Goal: Information Seeking & Learning: Understand process/instructions

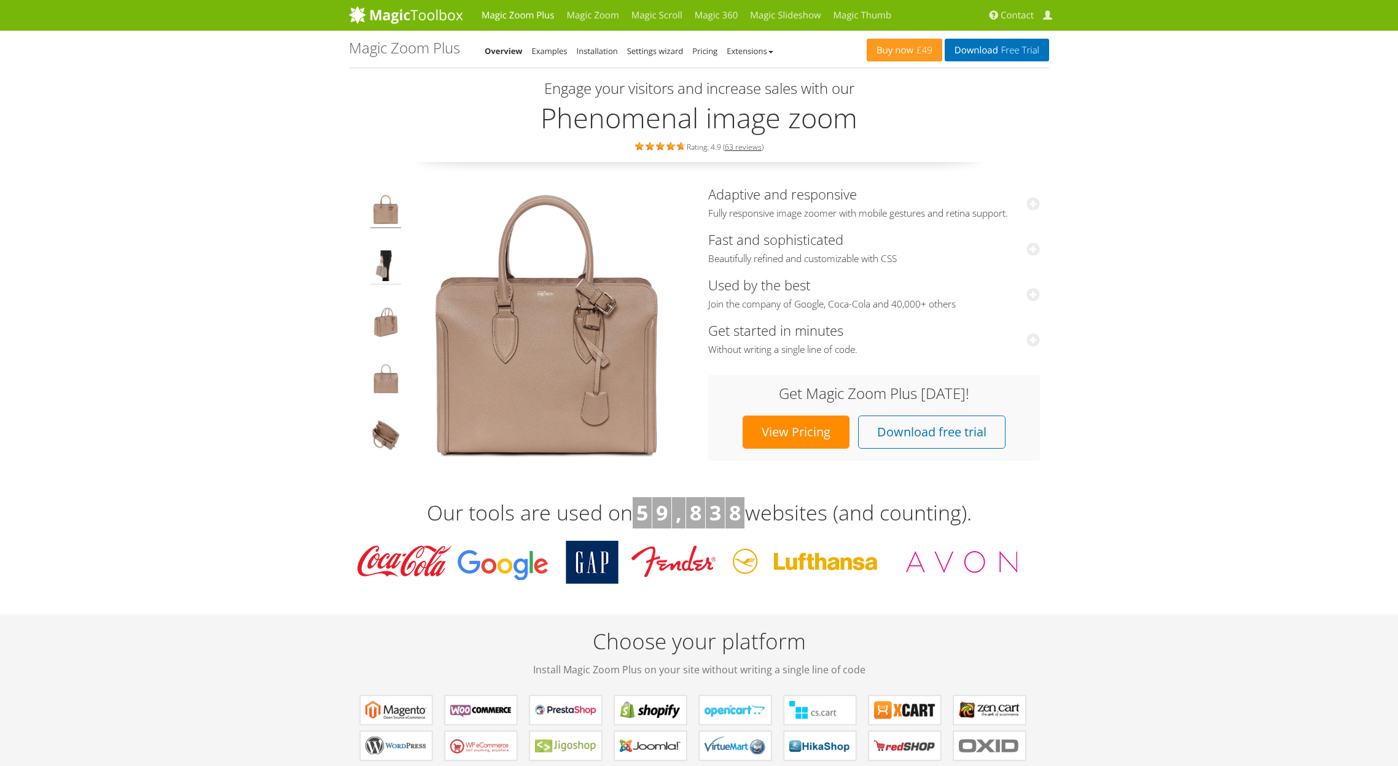
click at [390, 259] on img at bounding box center [385, 268] width 31 height 34
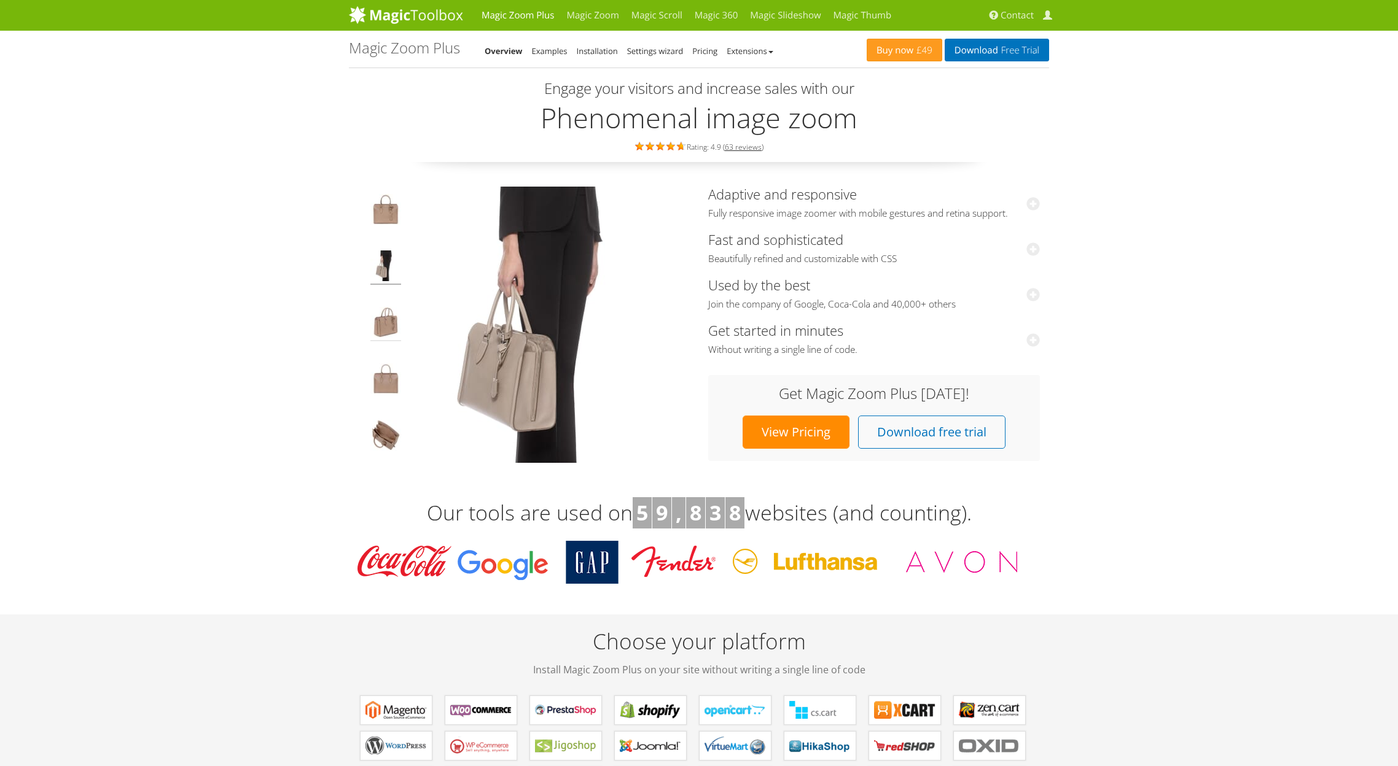
click at [394, 311] on img at bounding box center [385, 324] width 31 height 34
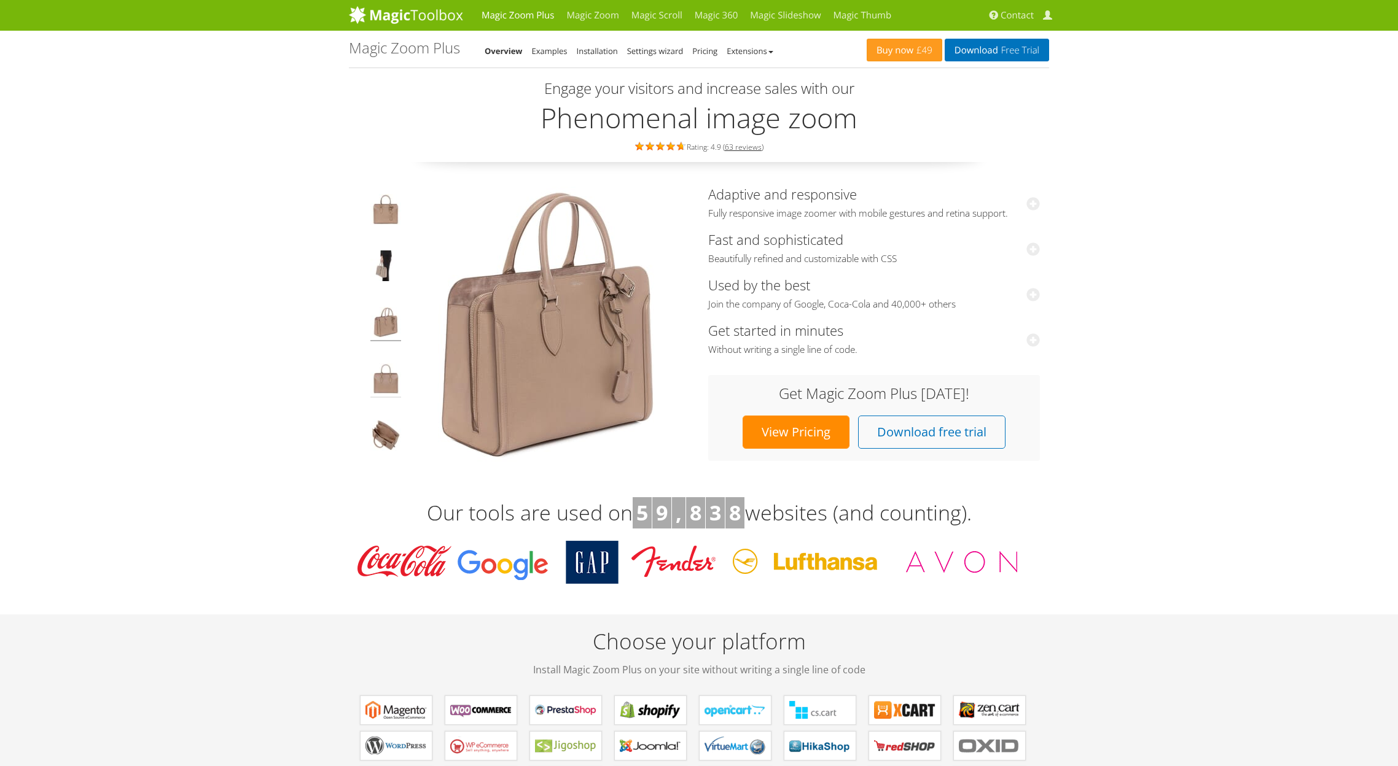
click at [387, 373] on img at bounding box center [385, 381] width 31 height 34
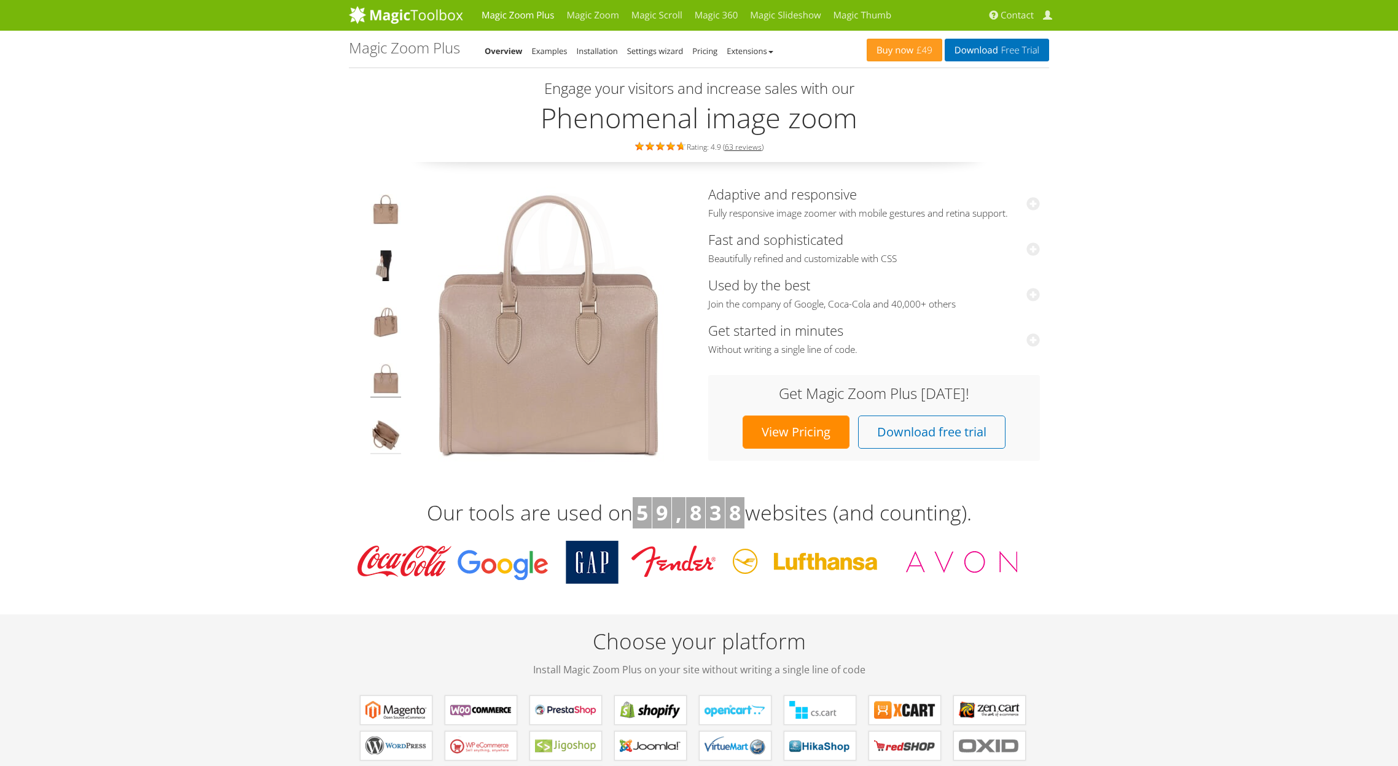
click at [383, 439] on img at bounding box center [385, 437] width 31 height 34
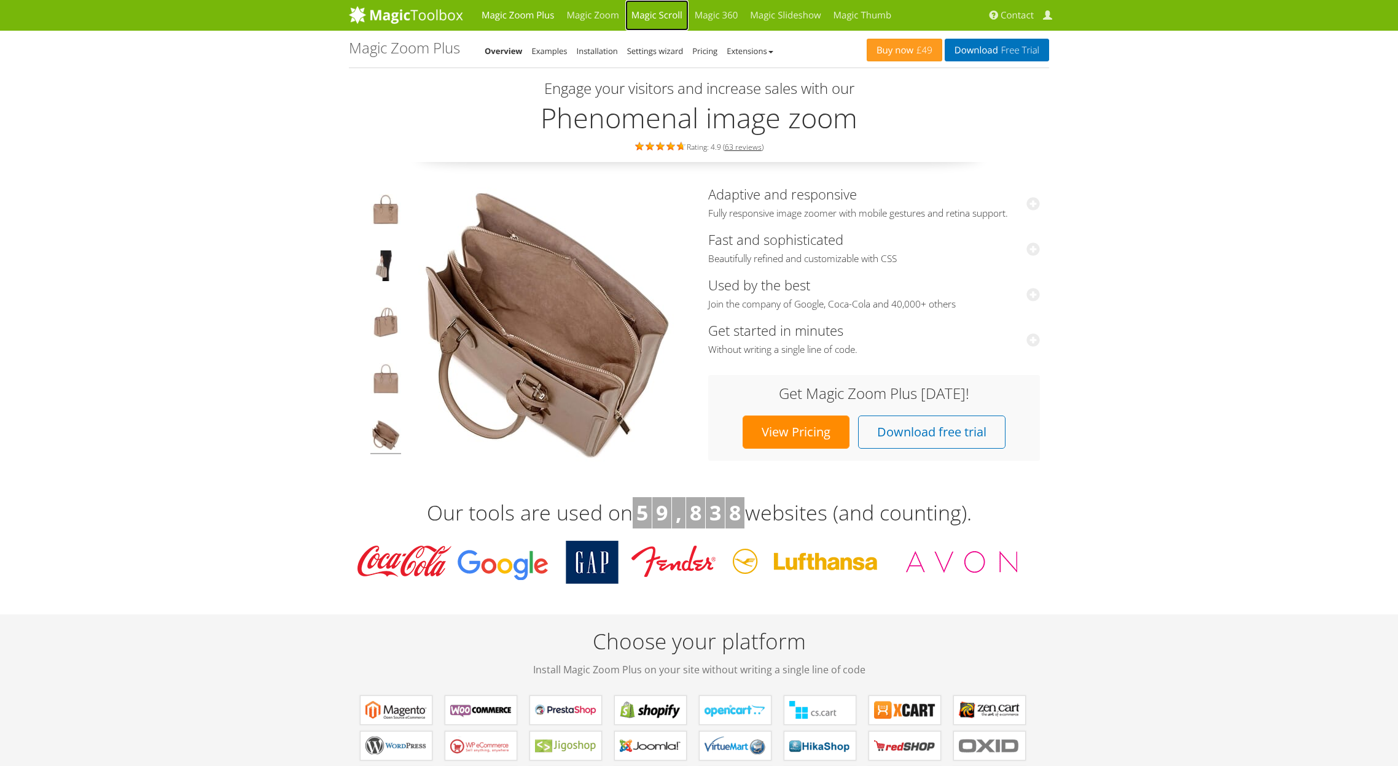
click at [656, 12] on link "Magic Scroll" at bounding box center [656, 15] width 63 height 31
click at [863, 15] on link "Magic Thumb" at bounding box center [862, 15] width 71 height 31
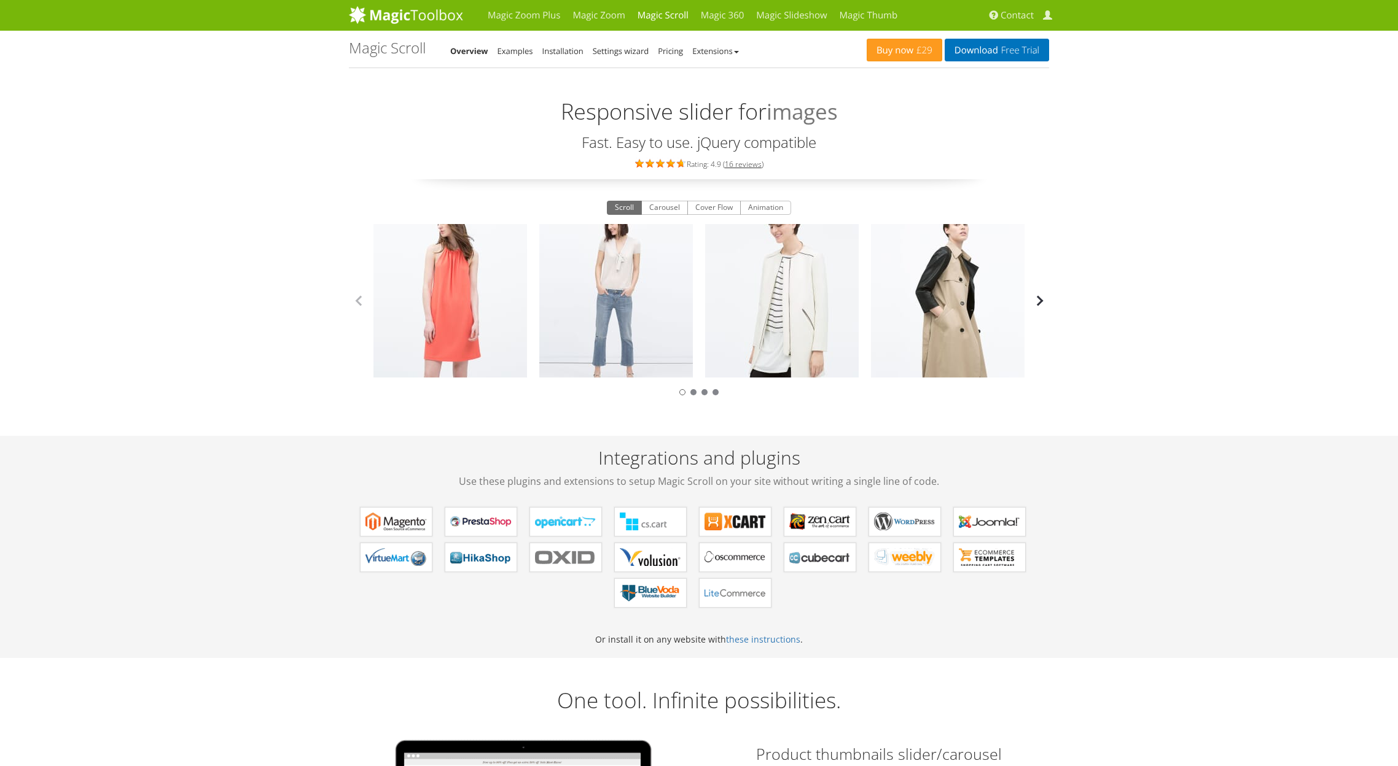
click at [1045, 305] on button "button" at bounding box center [1039, 301] width 18 height 18
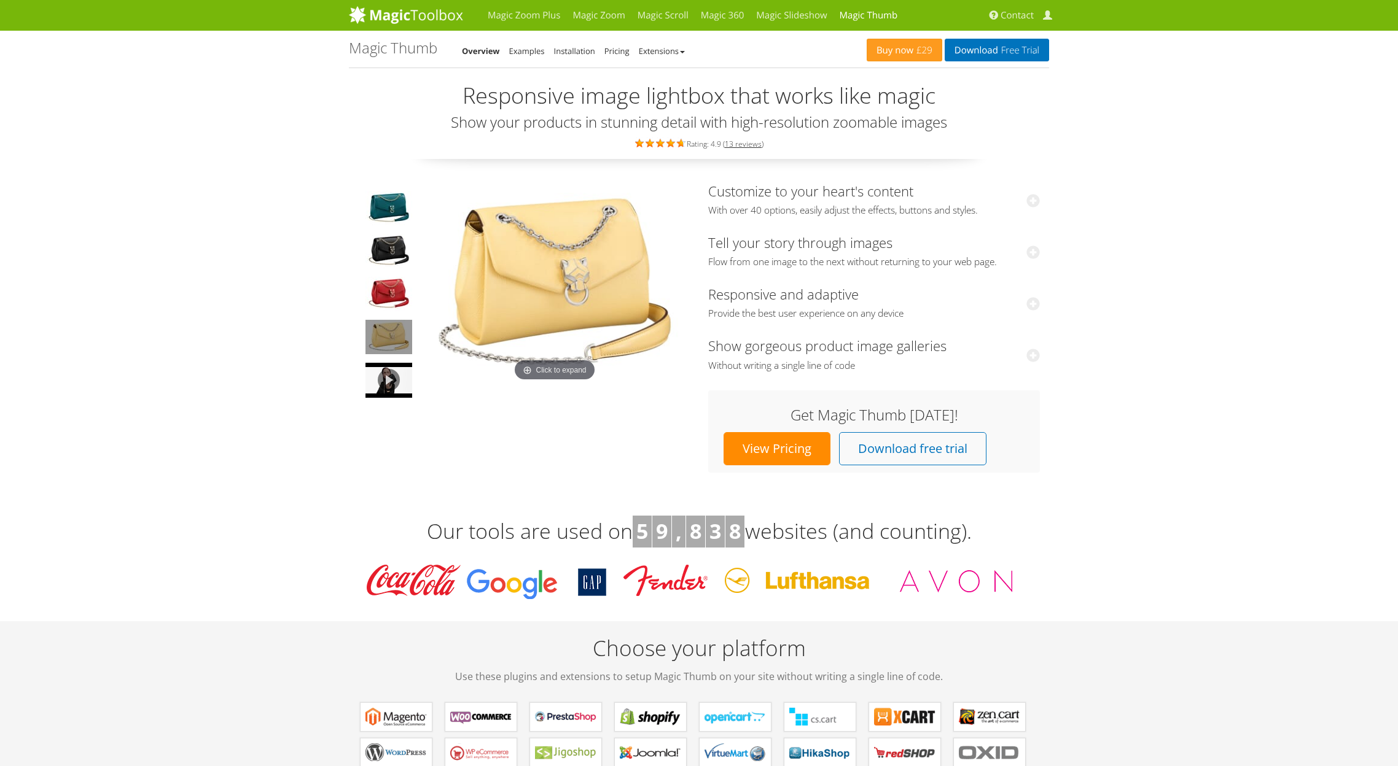
click at [399, 333] on img at bounding box center [388, 337] width 47 height 34
click at [397, 377] on link at bounding box center [388, 380] width 49 height 37
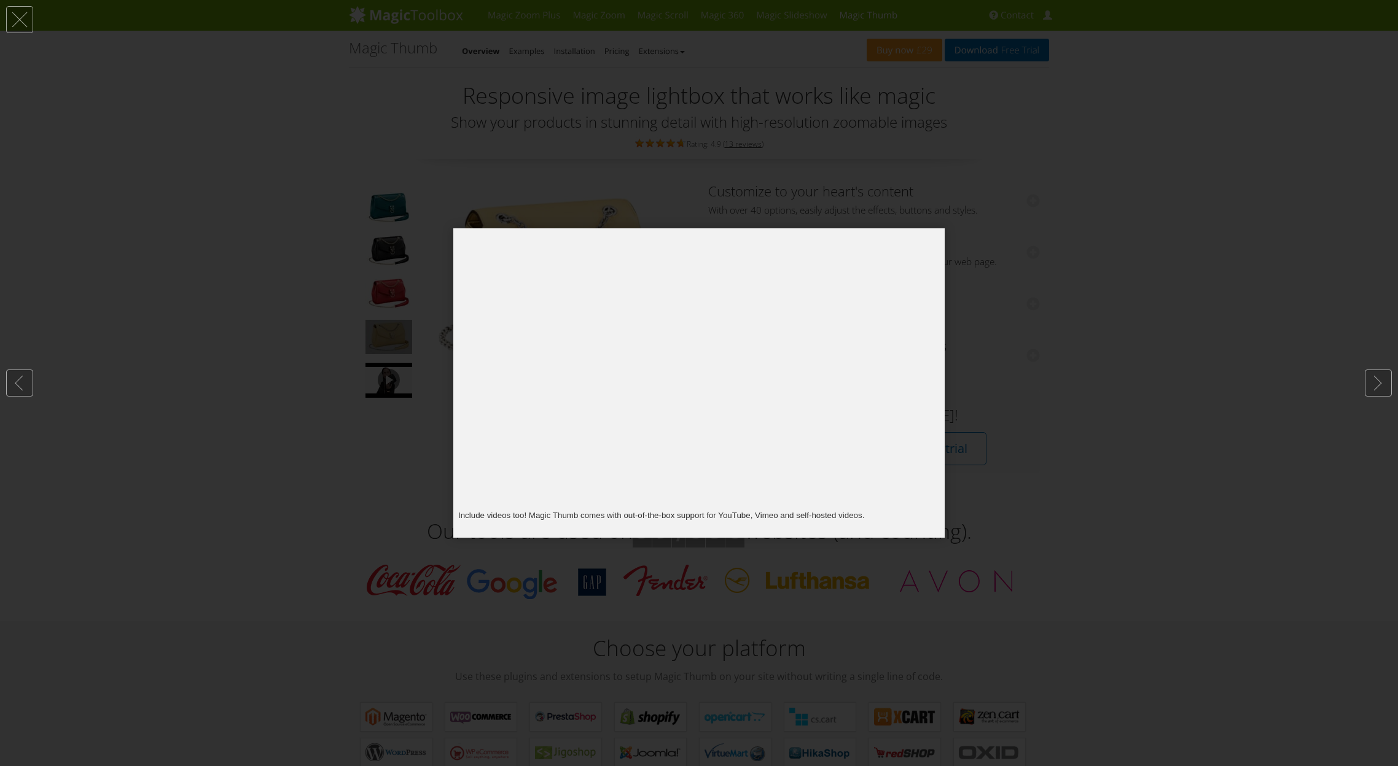
click at [1091, 201] on div at bounding box center [699, 383] width 1398 height 766
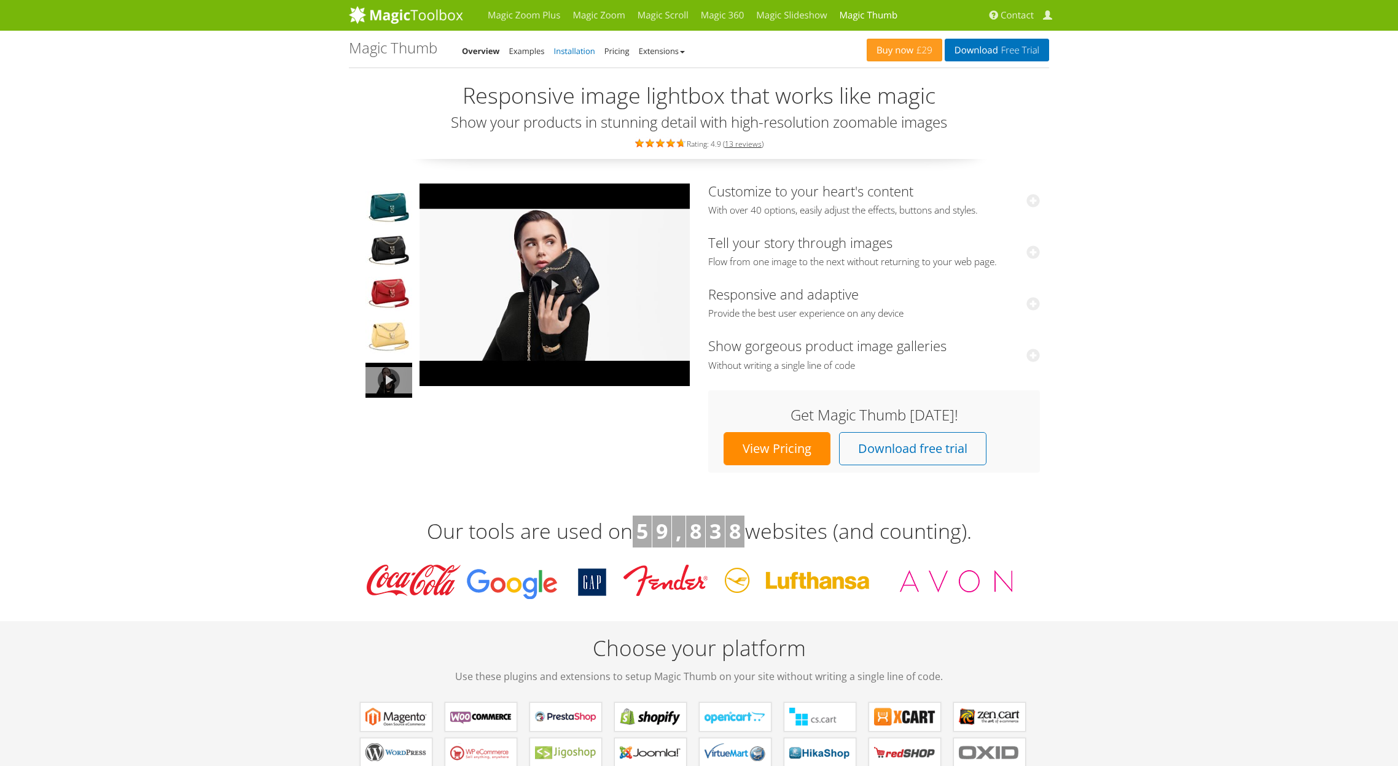
click at [579, 48] on link "Installation" at bounding box center [574, 50] width 41 height 11
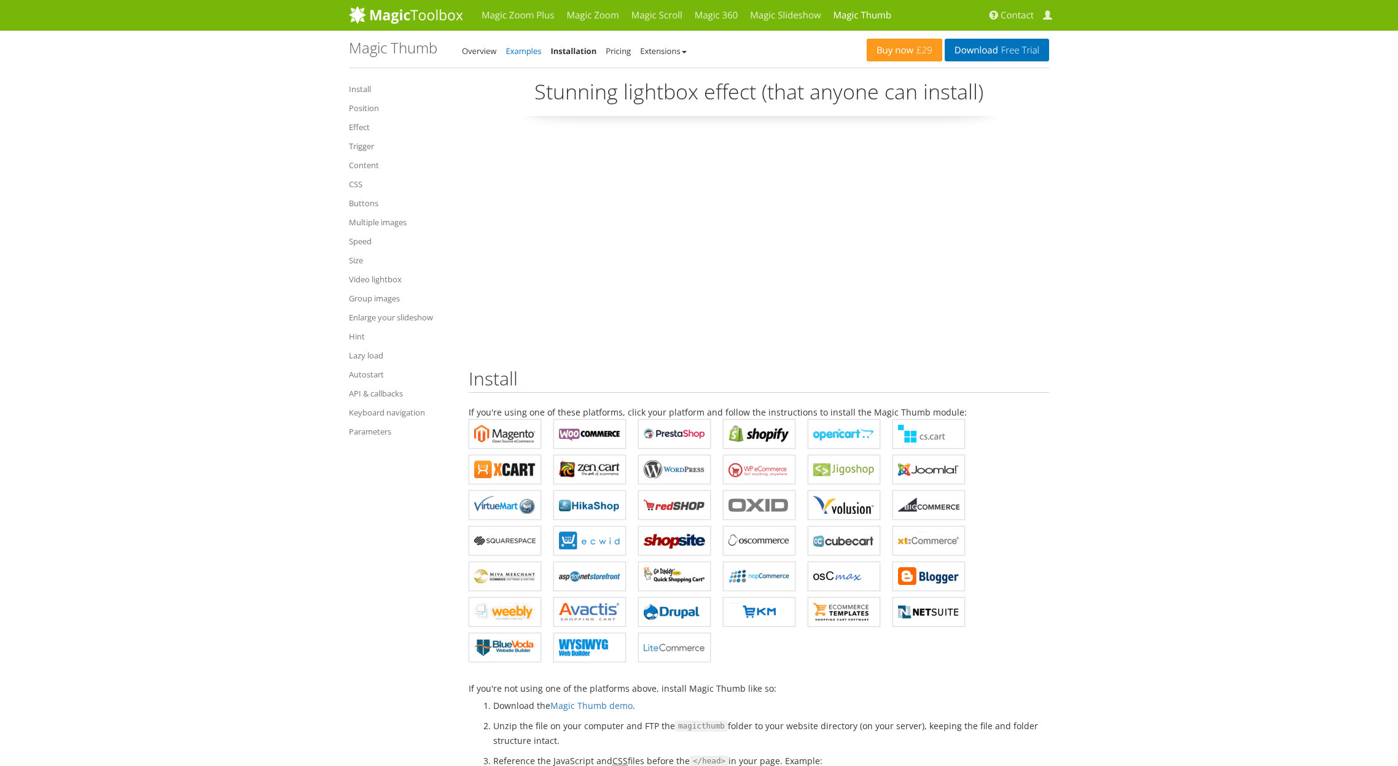
click at [536, 49] on link "Examples" at bounding box center [523, 50] width 36 height 11
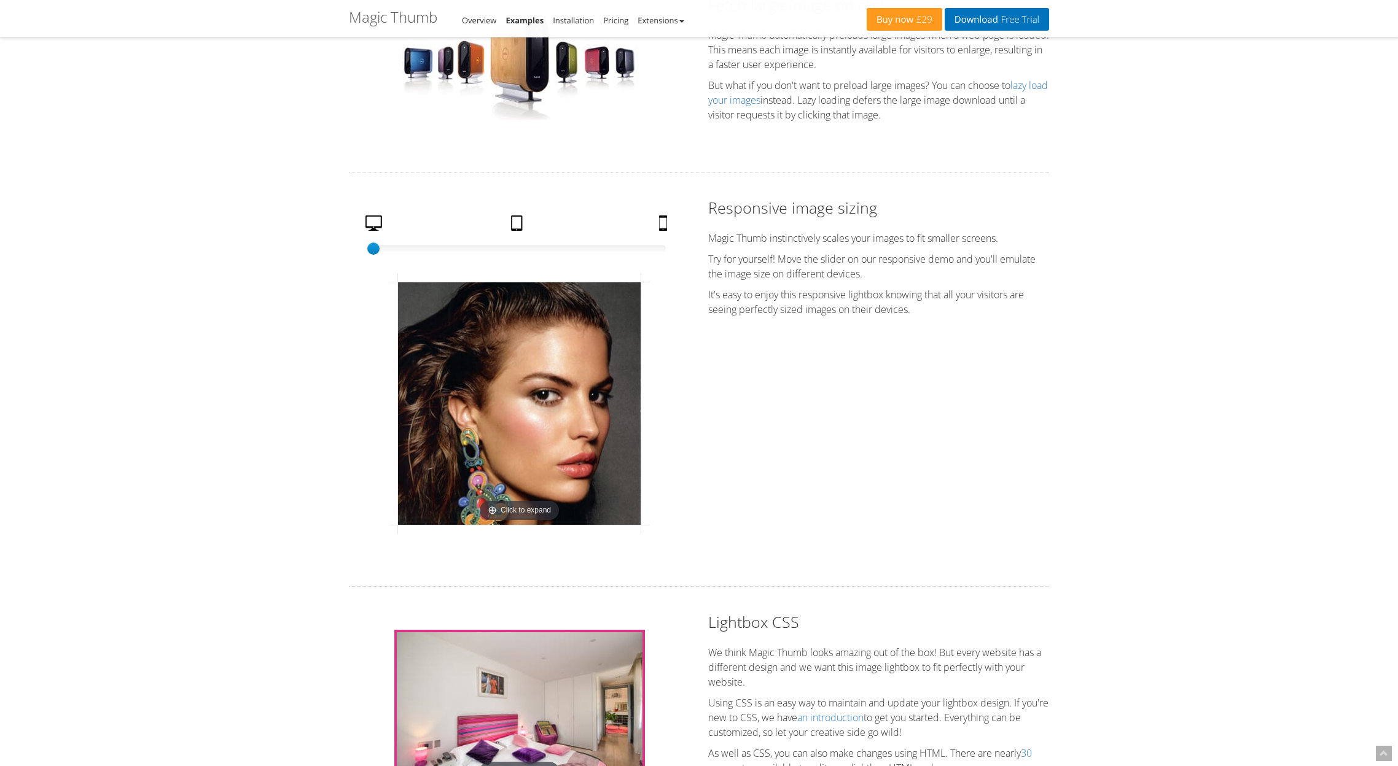
scroll to position [2449, 0]
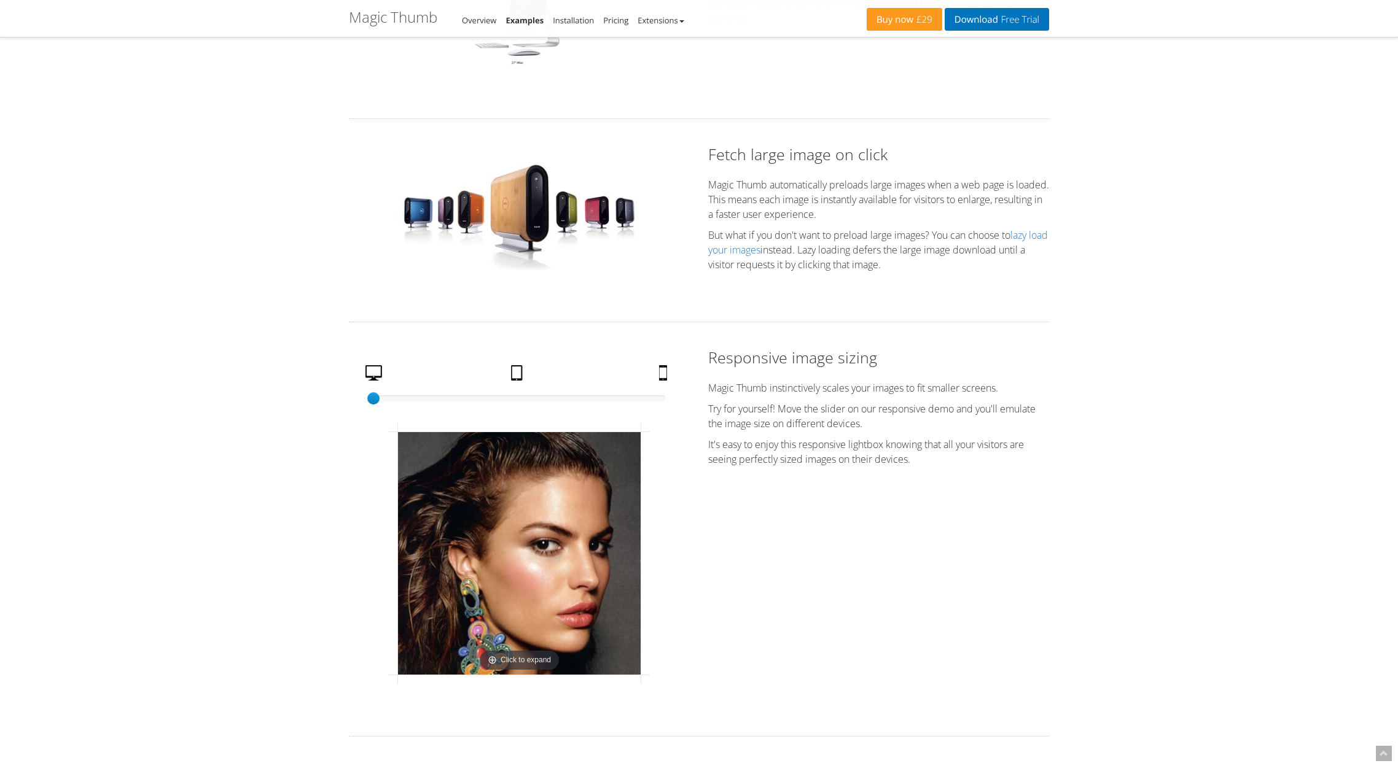
click at [577, 243] on img at bounding box center [520, 217] width 246 height 111
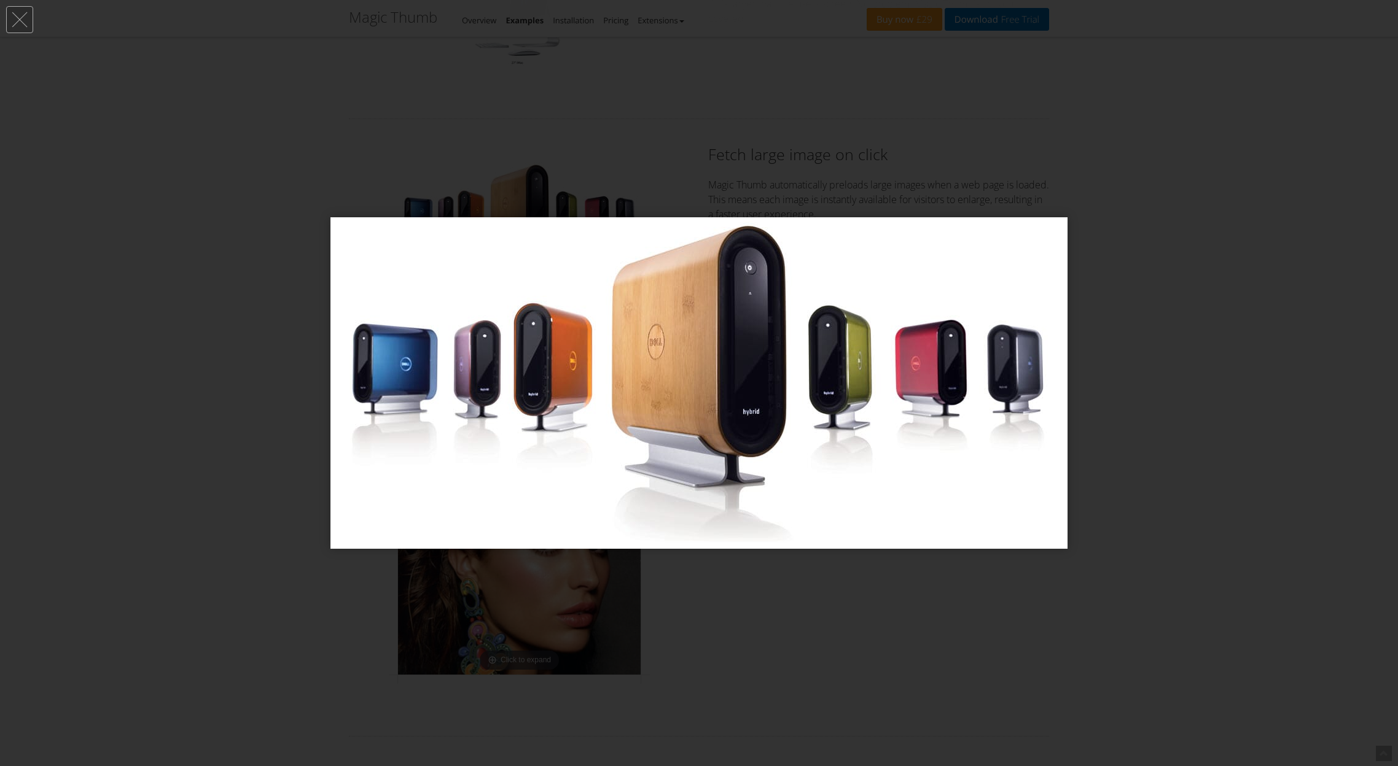
click at [651, 133] on div at bounding box center [699, 383] width 1398 height 766
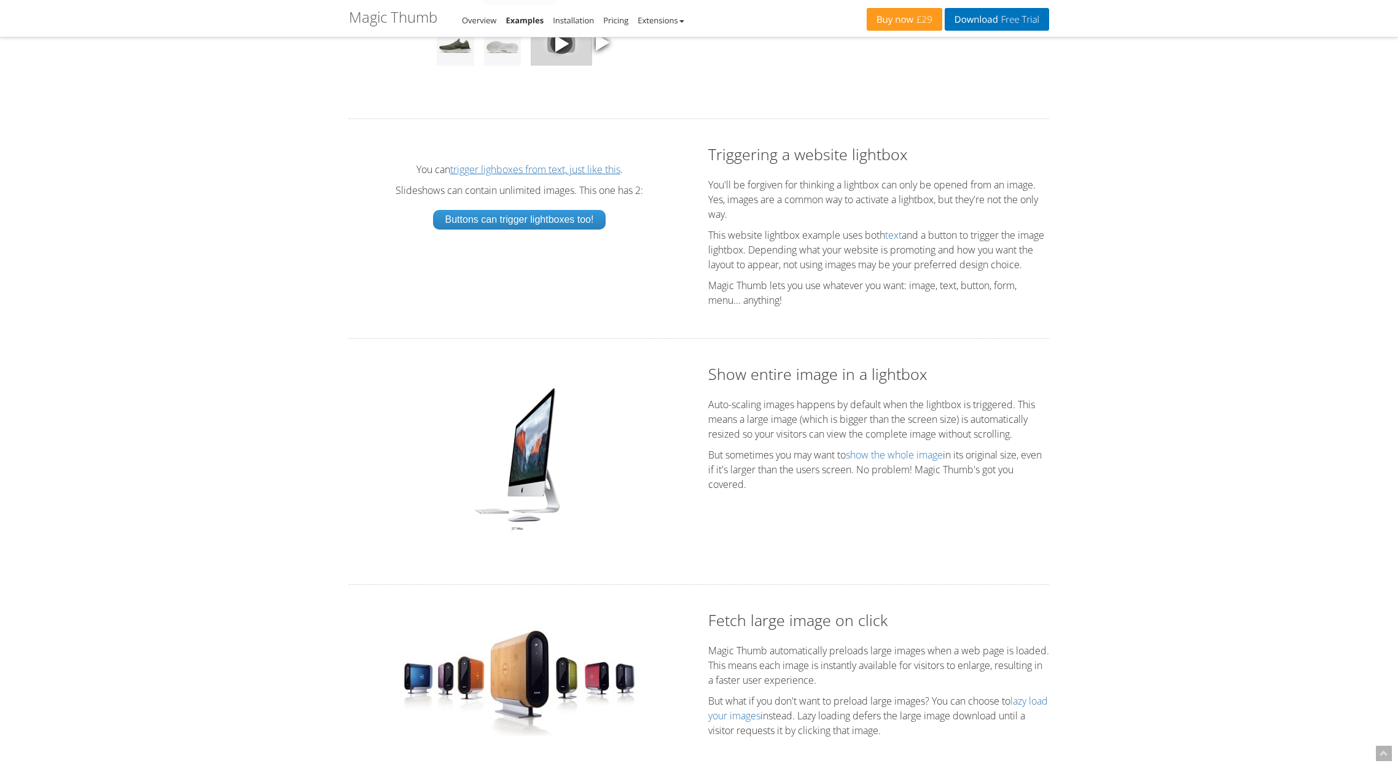
scroll to position [0, 0]
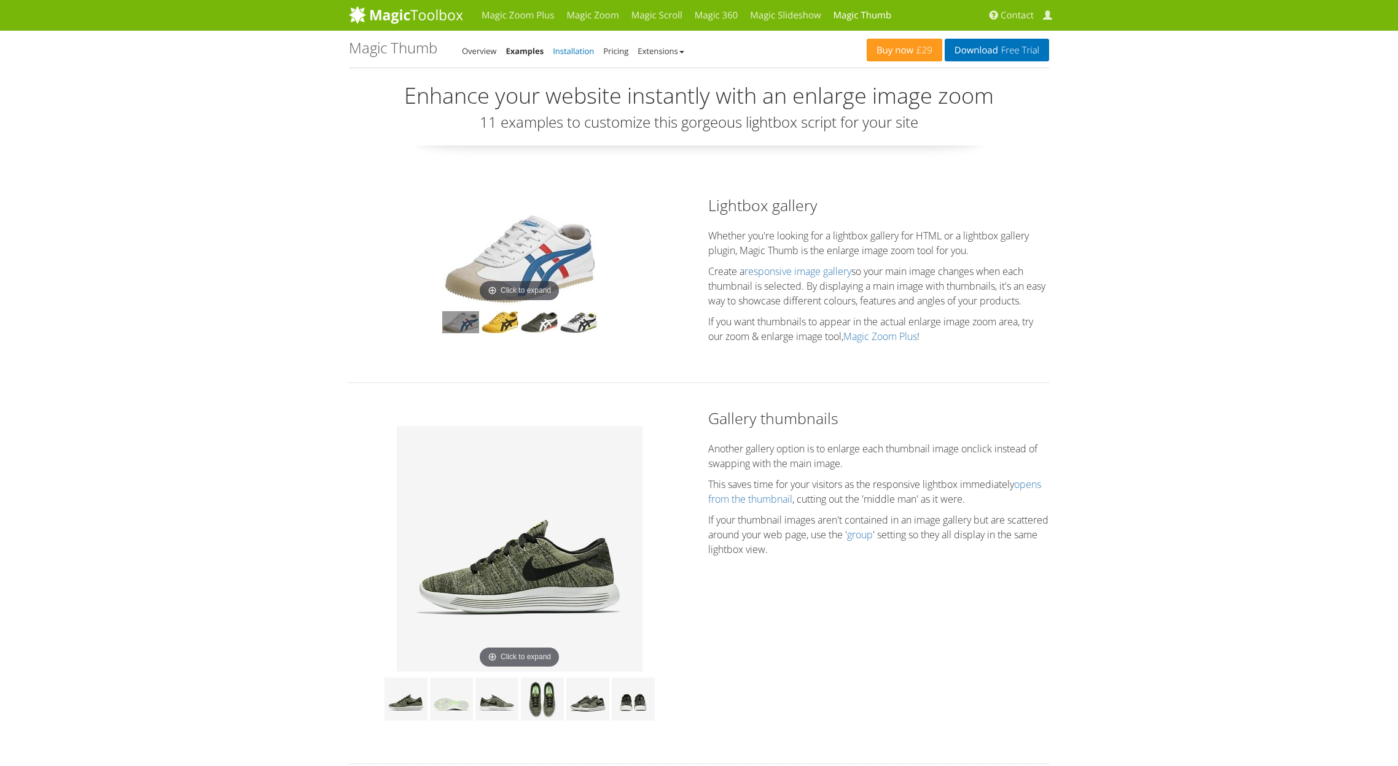
click at [579, 54] on link "Installation" at bounding box center [573, 50] width 41 height 11
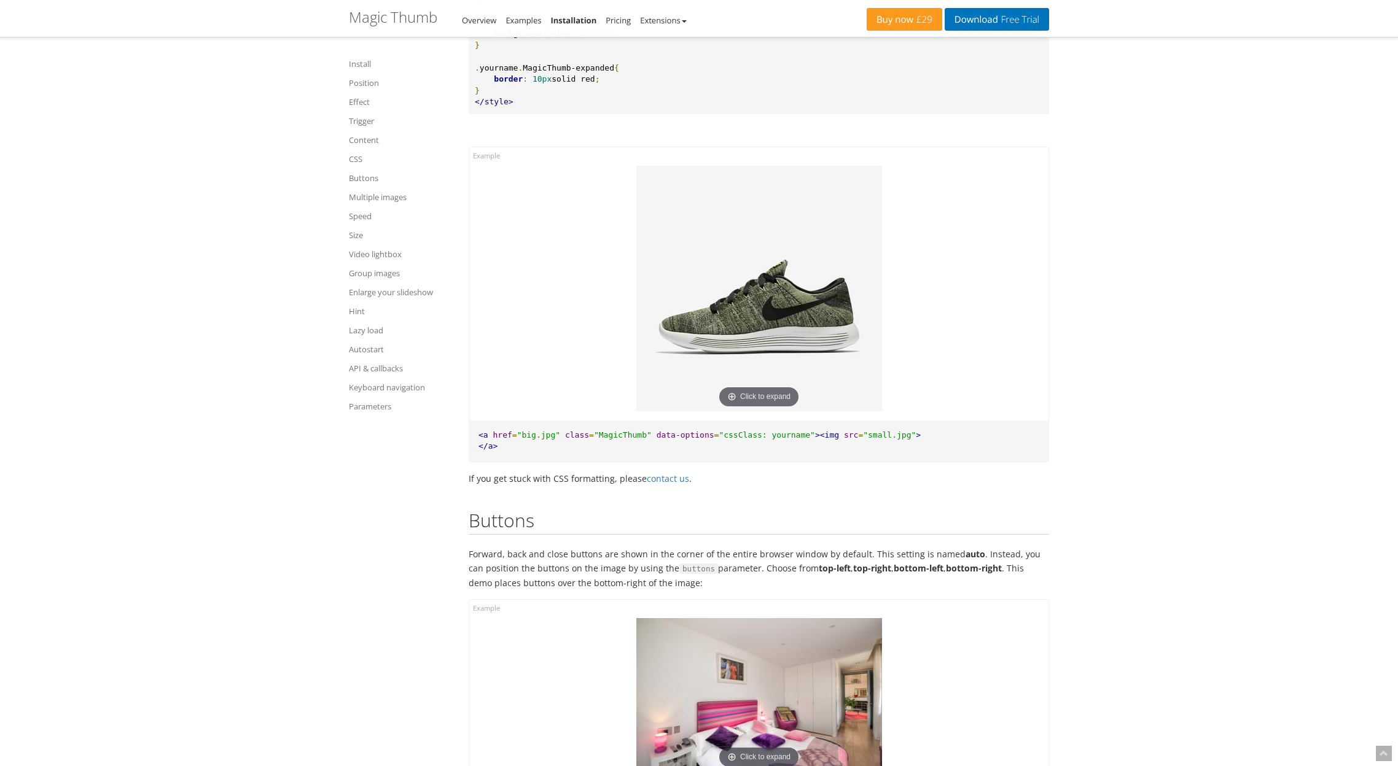
scroll to position [5711, 0]
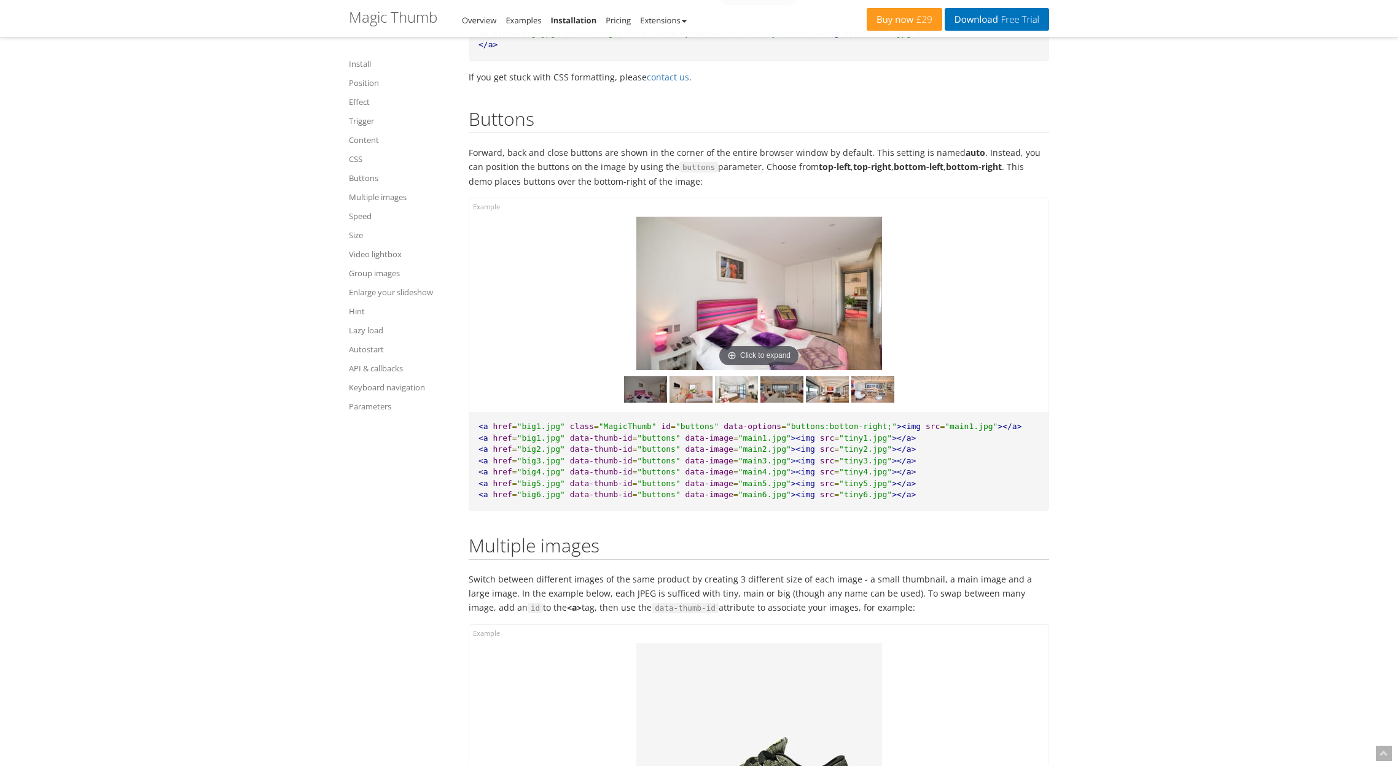
click at [784, 403] on img at bounding box center [781, 389] width 43 height 26
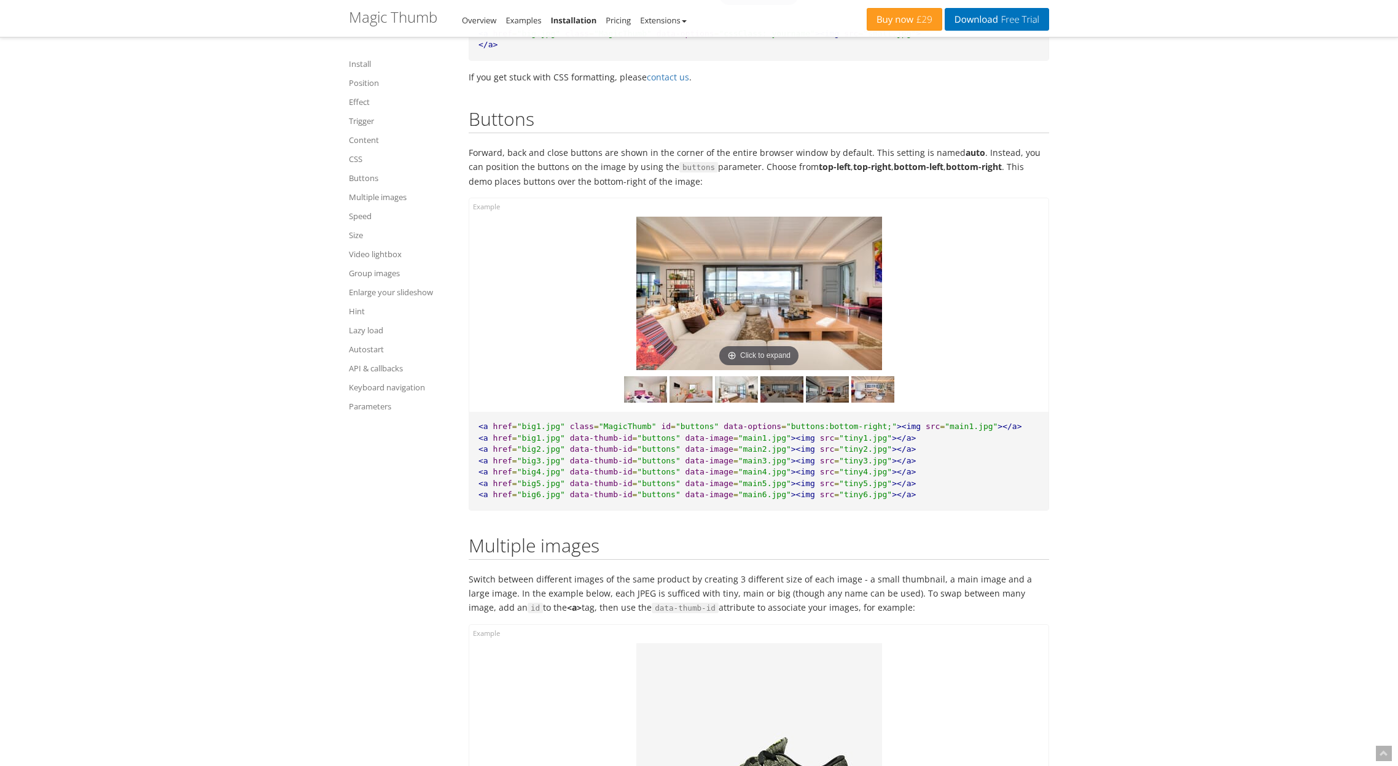
click at [845, 403] on img at bounding box center [827, 389] width 43 height 26
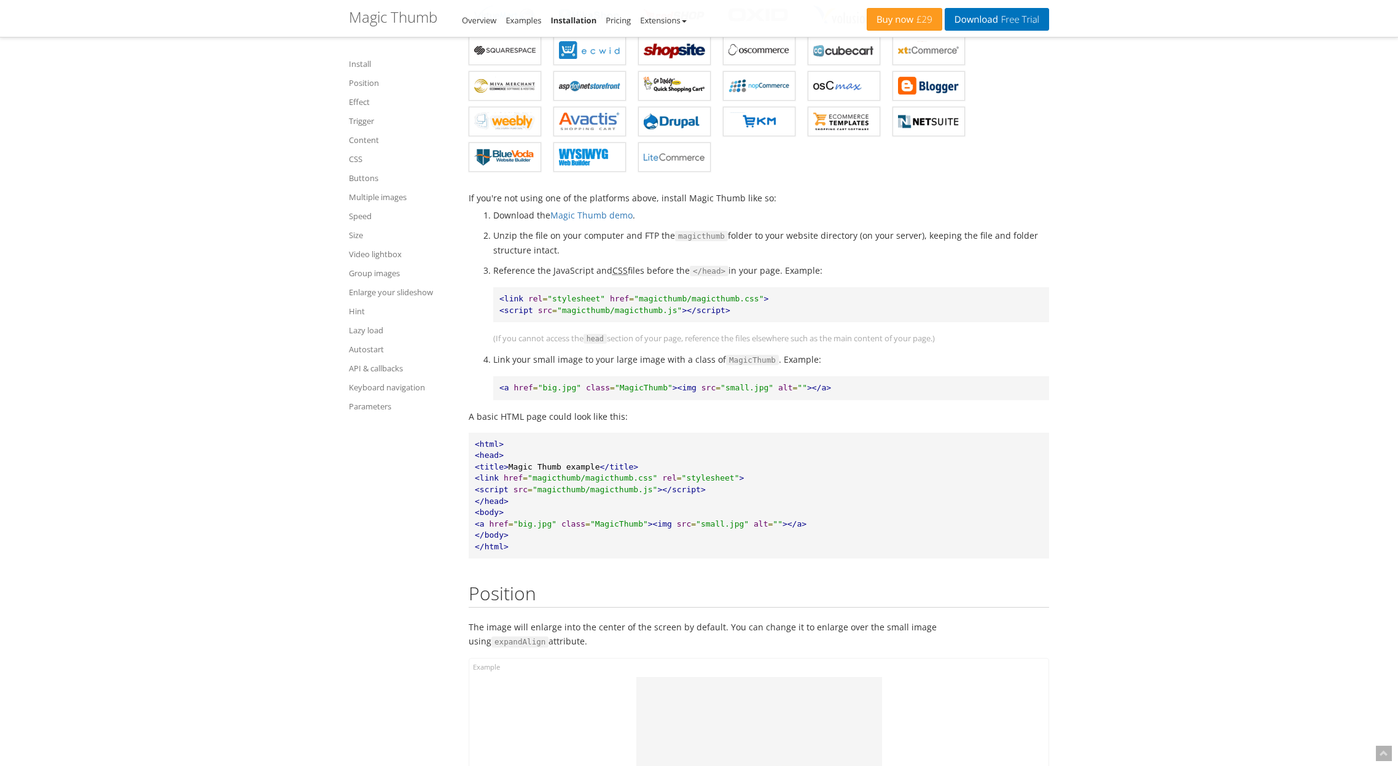
scroll to position [0, 0]
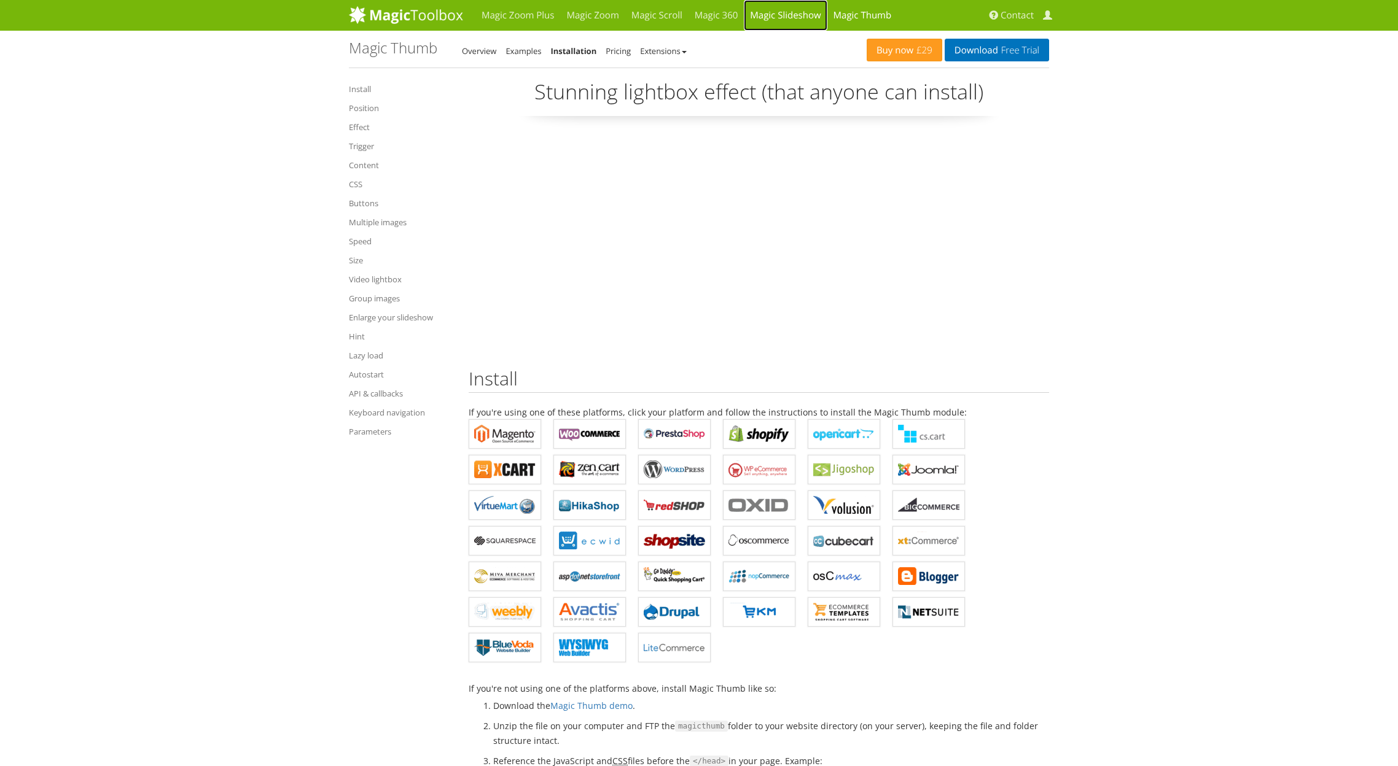
click at [790, 12] on link "Magic Slideshow" at bounding box center [785, 15] width 83 height 31
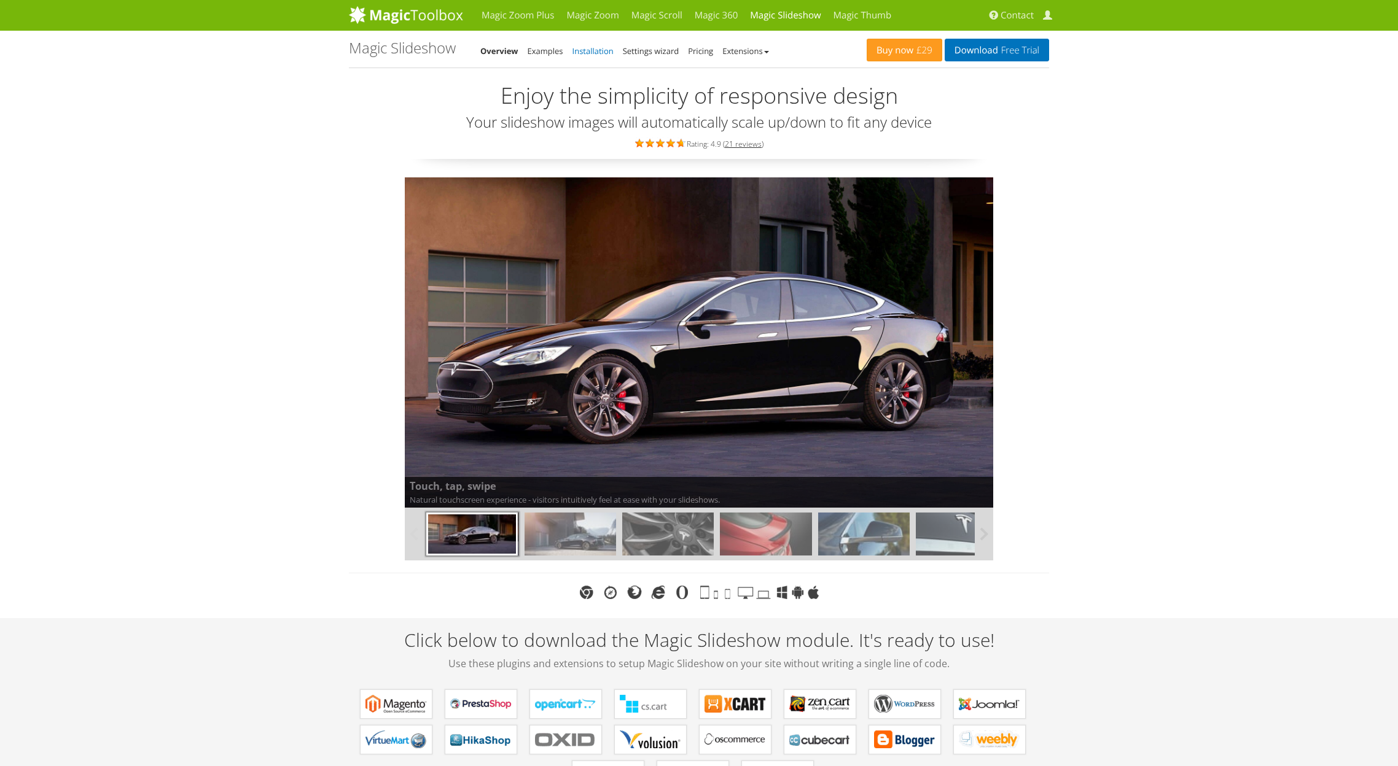
click at [608, 50] on link "Installation" at bounding box center [592, 50] width 41 height 11
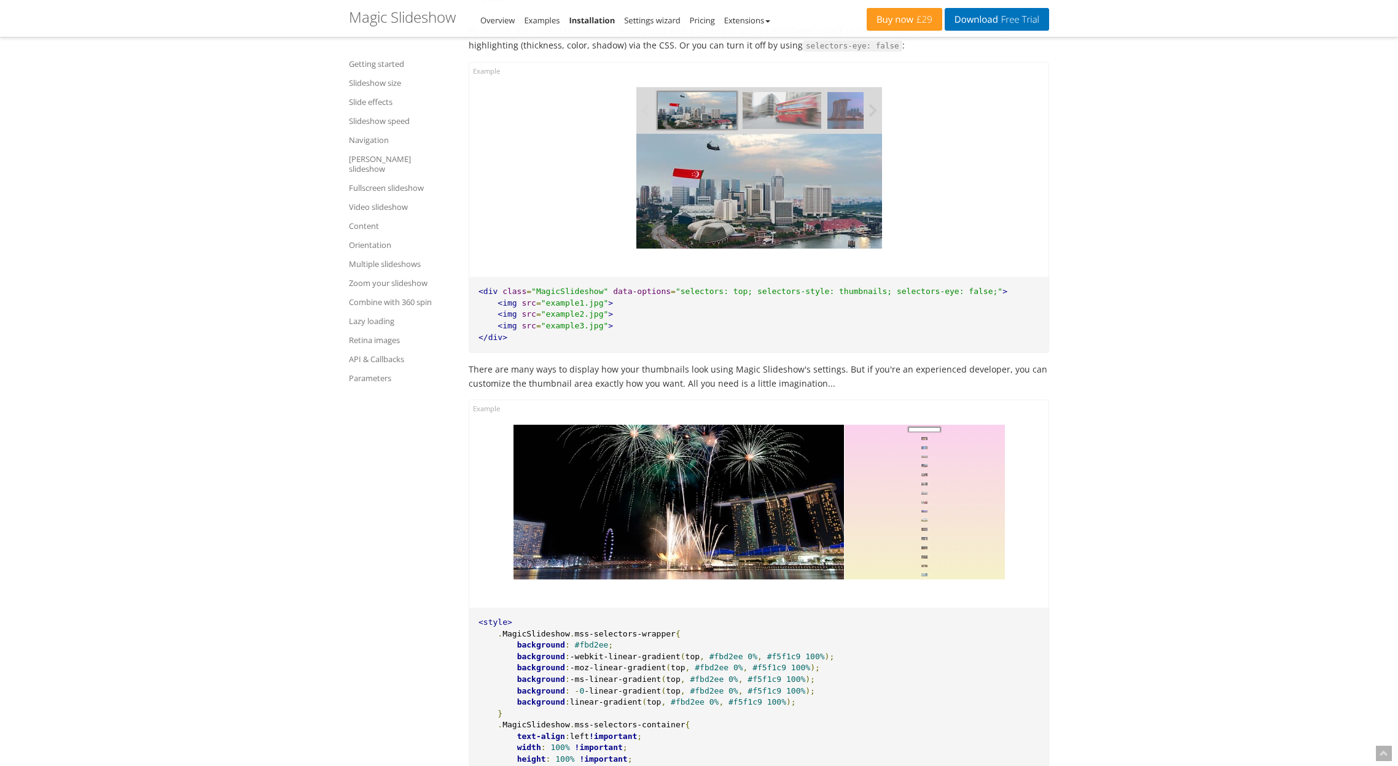
scroll to position [5591, 0]
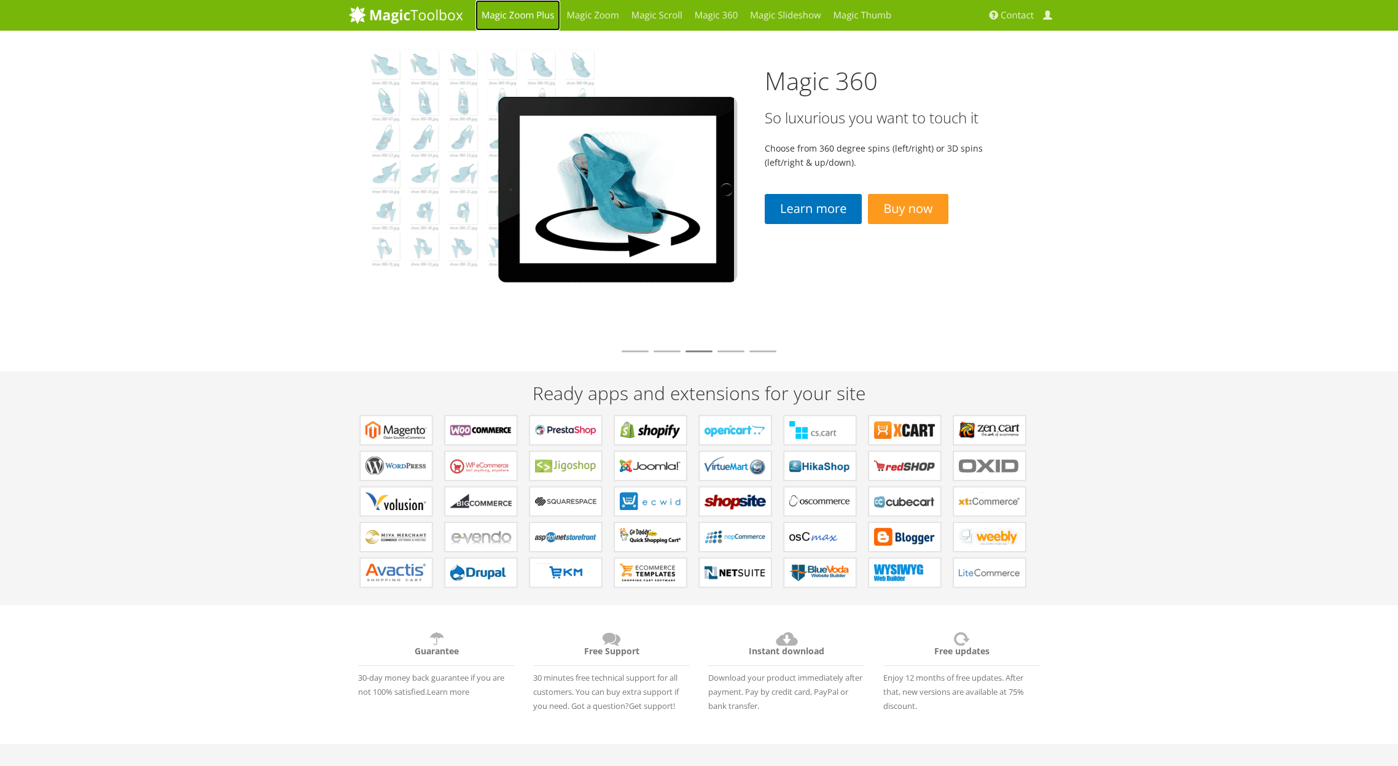
click at [531, 12] on link "Magic Zoom Plus" at bounding box center [517, 15] width 85 height 31
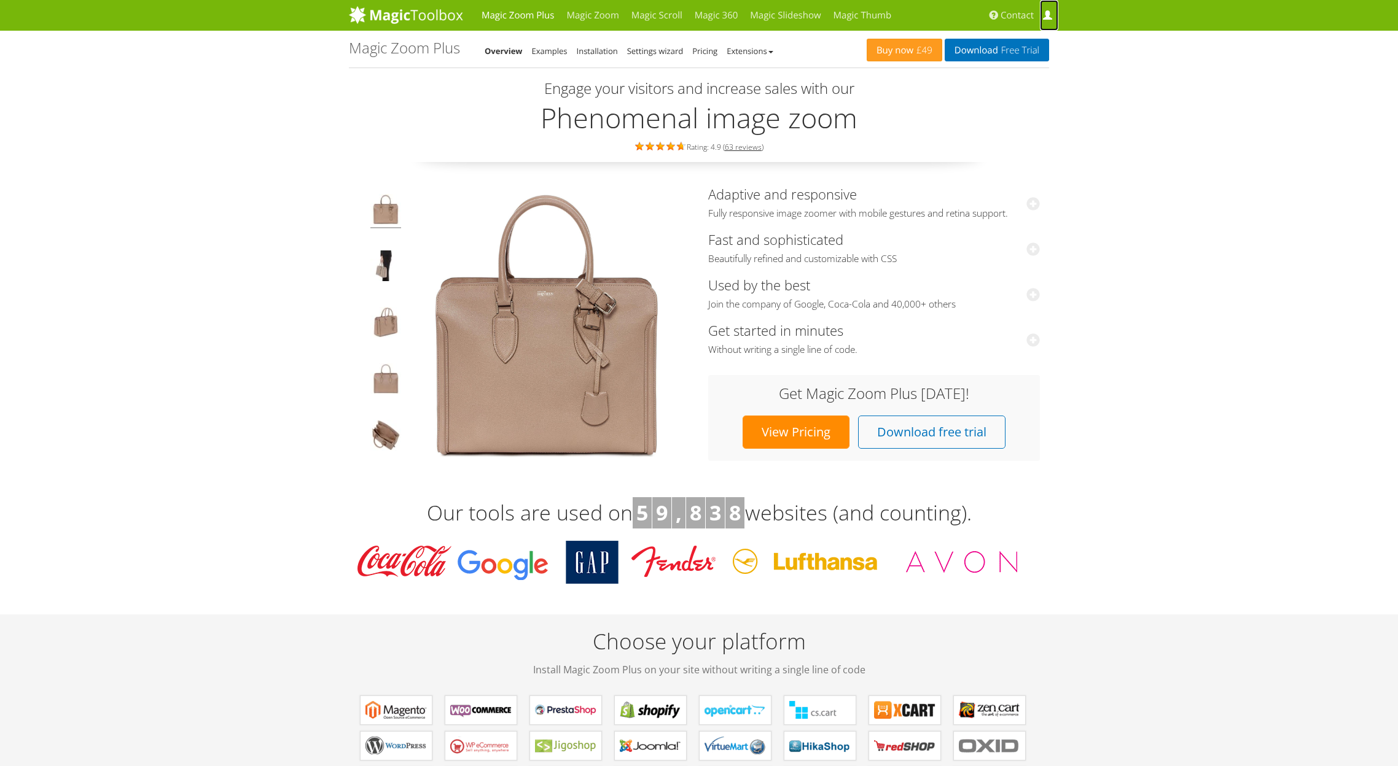
click at [1049, 16] on span at bounding box center [1047, 15] width 9 height 9
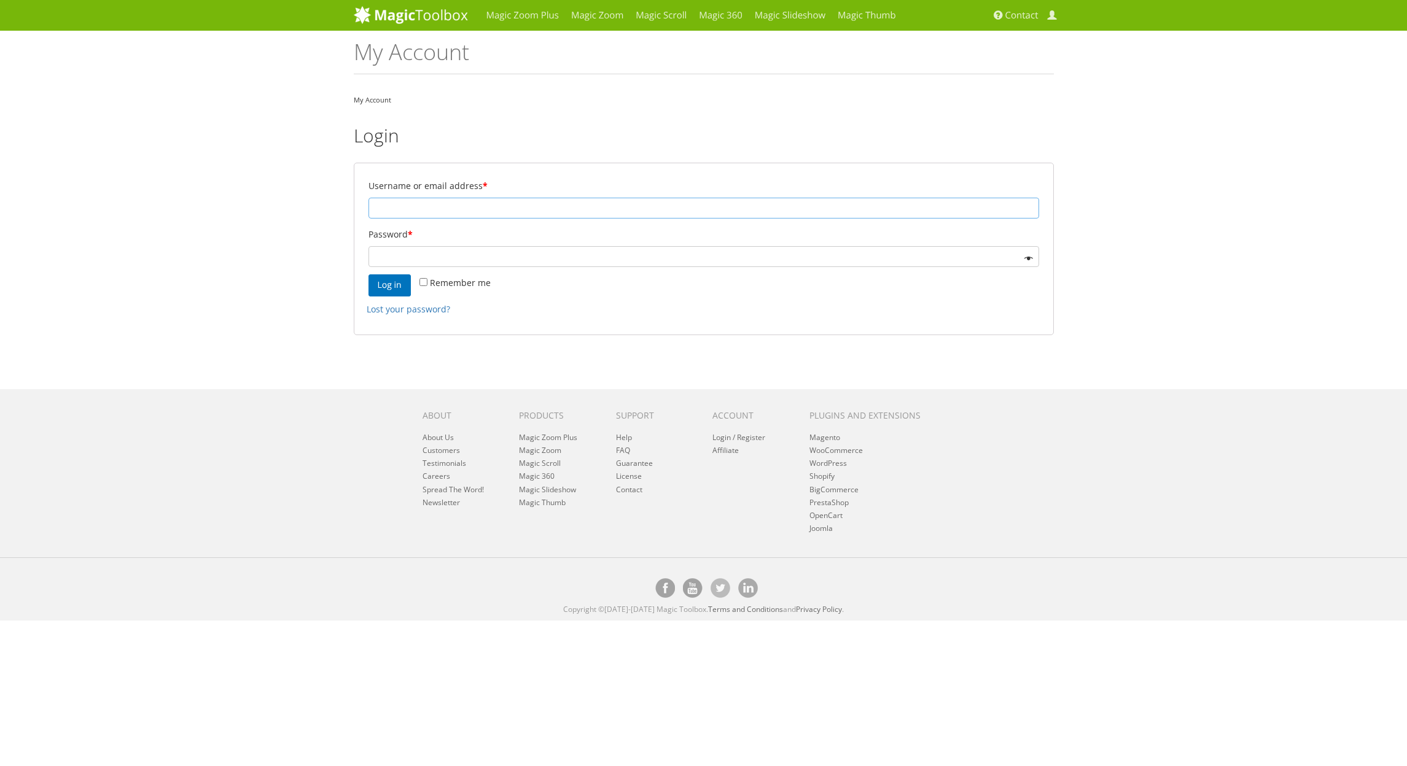
click at [480, 206] on input "Username or email address *" at bounding box center [703, 208] width 671 height 21
type input "ionut@yellowcloud.ro"
click at [394, 284] on button "Log in" at bounding box center [389, 285] width 42 height 22
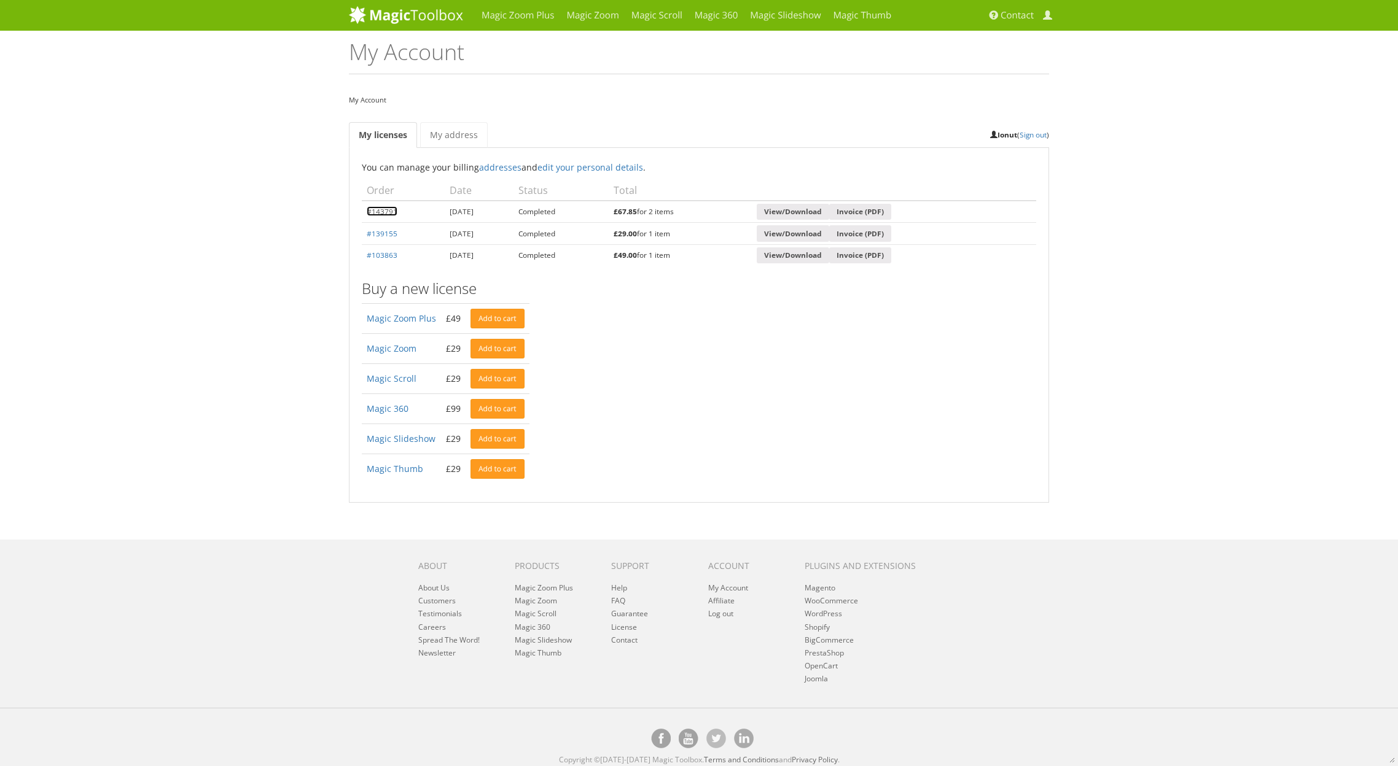
click at [381, 209] on link "#143791" at bounding box center [382, 211] width 31 height 10
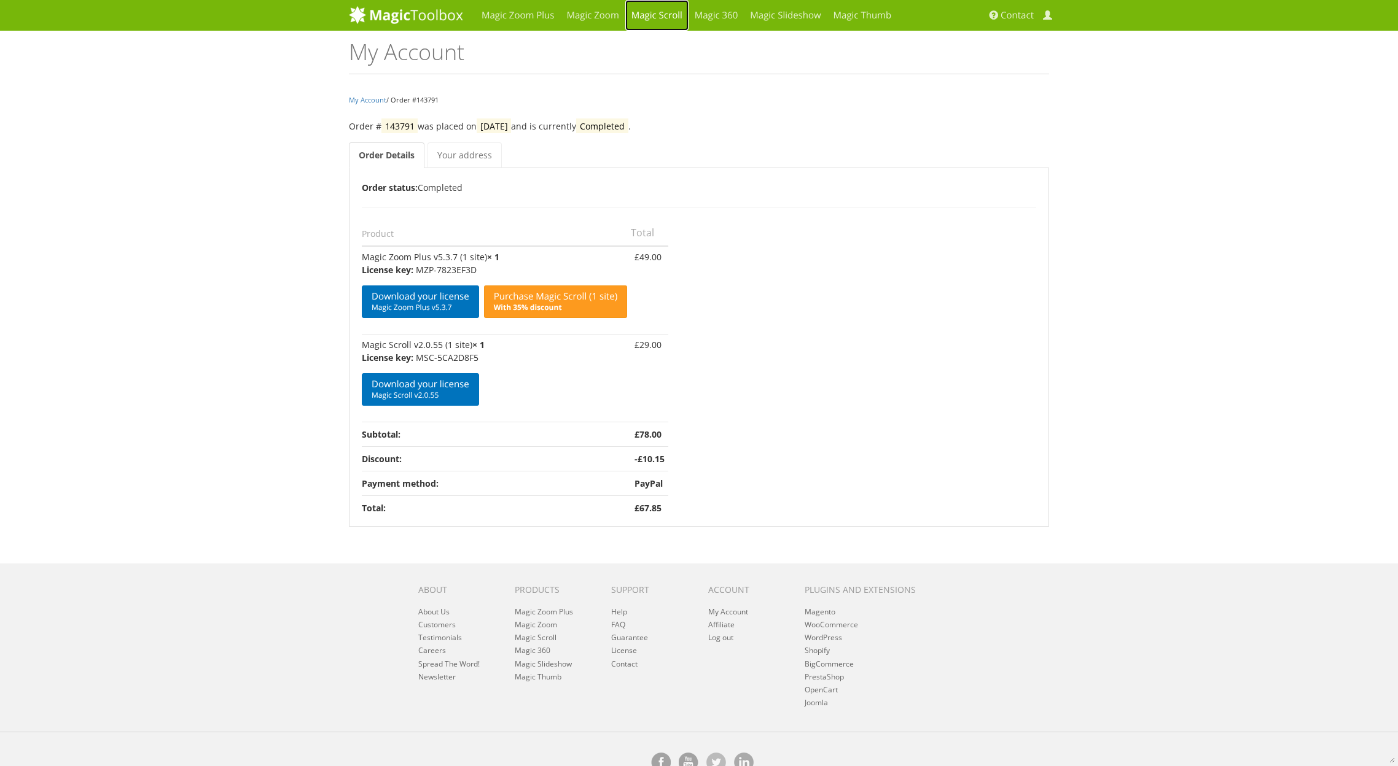
click at [657, 15] on link "Magic Scroll" at bounding box center [656, 15] width 63 height 31
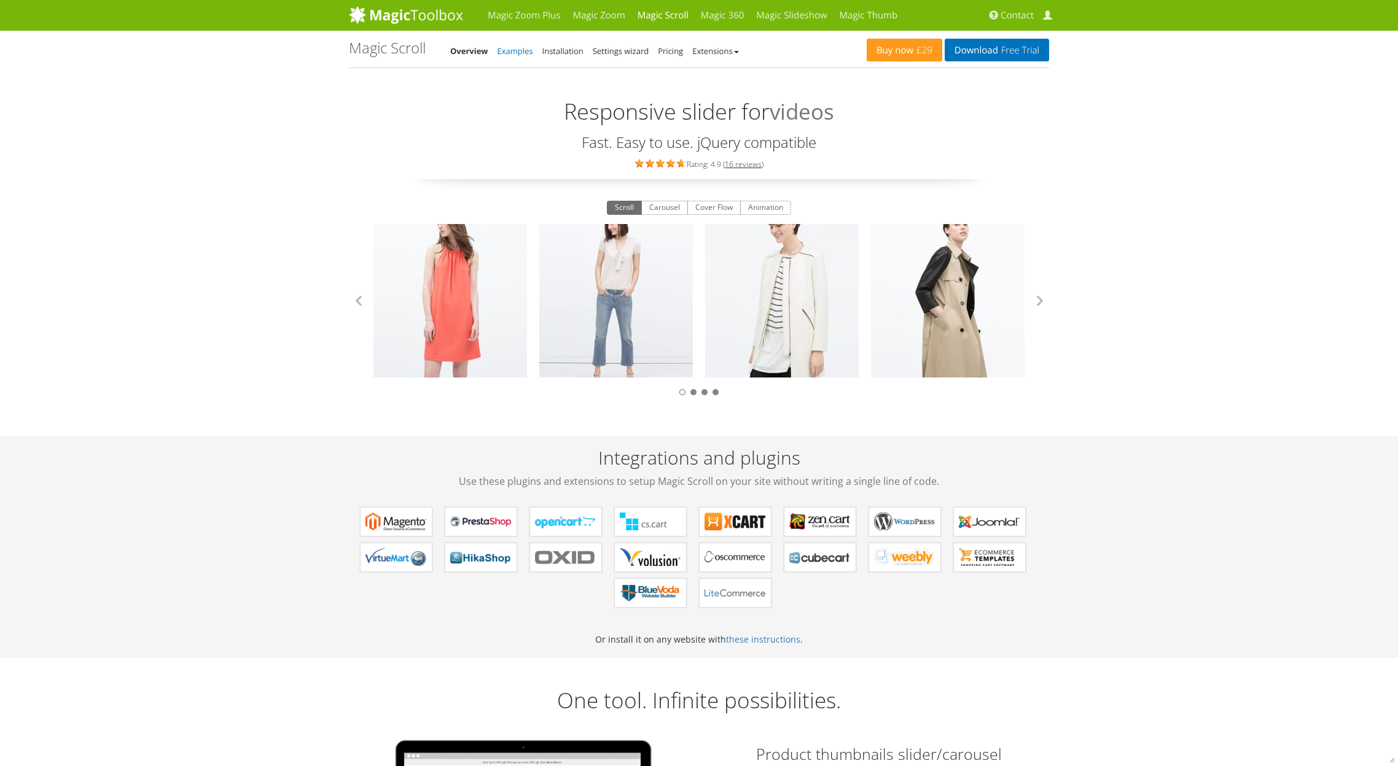
click at [527, 51] on link "Examples" at bounding box center [515, 50] width 36 height 11
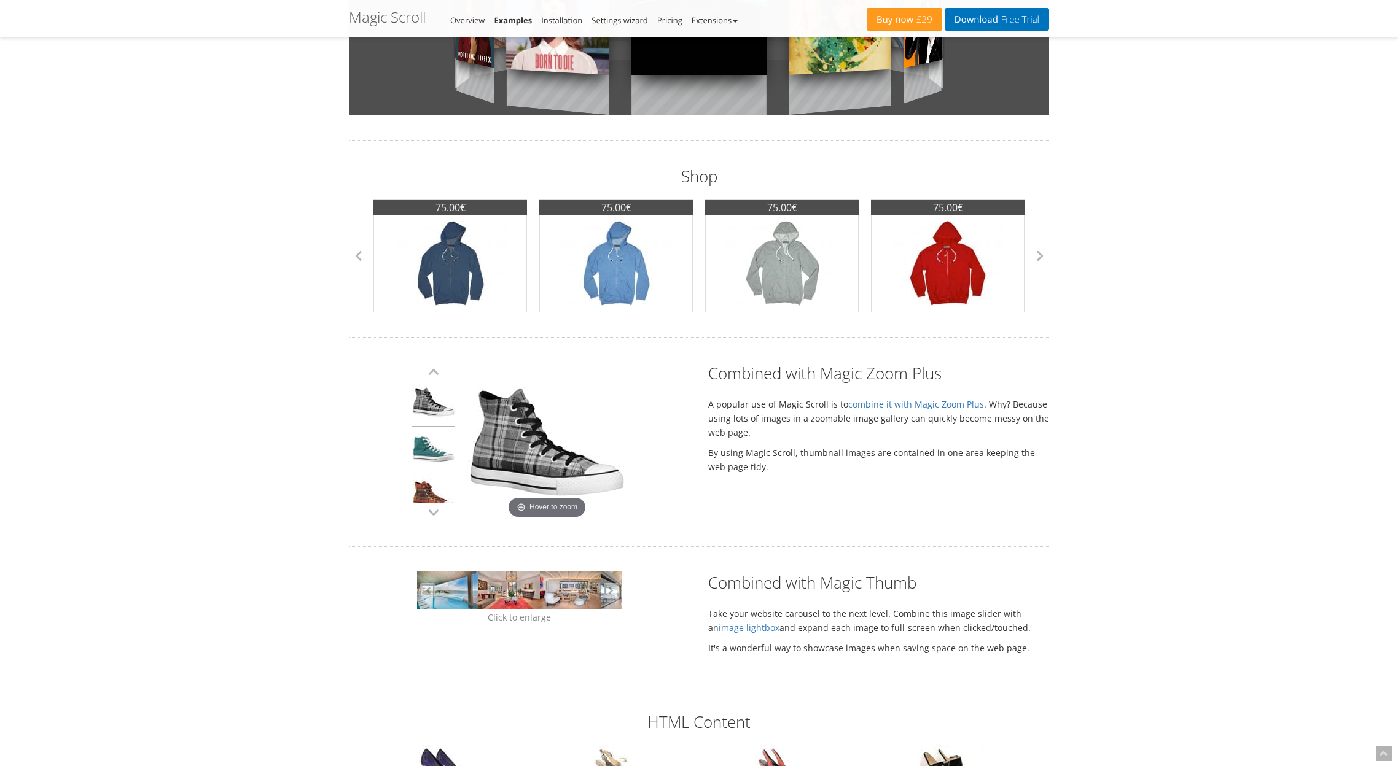
scroll to position [723, 0]
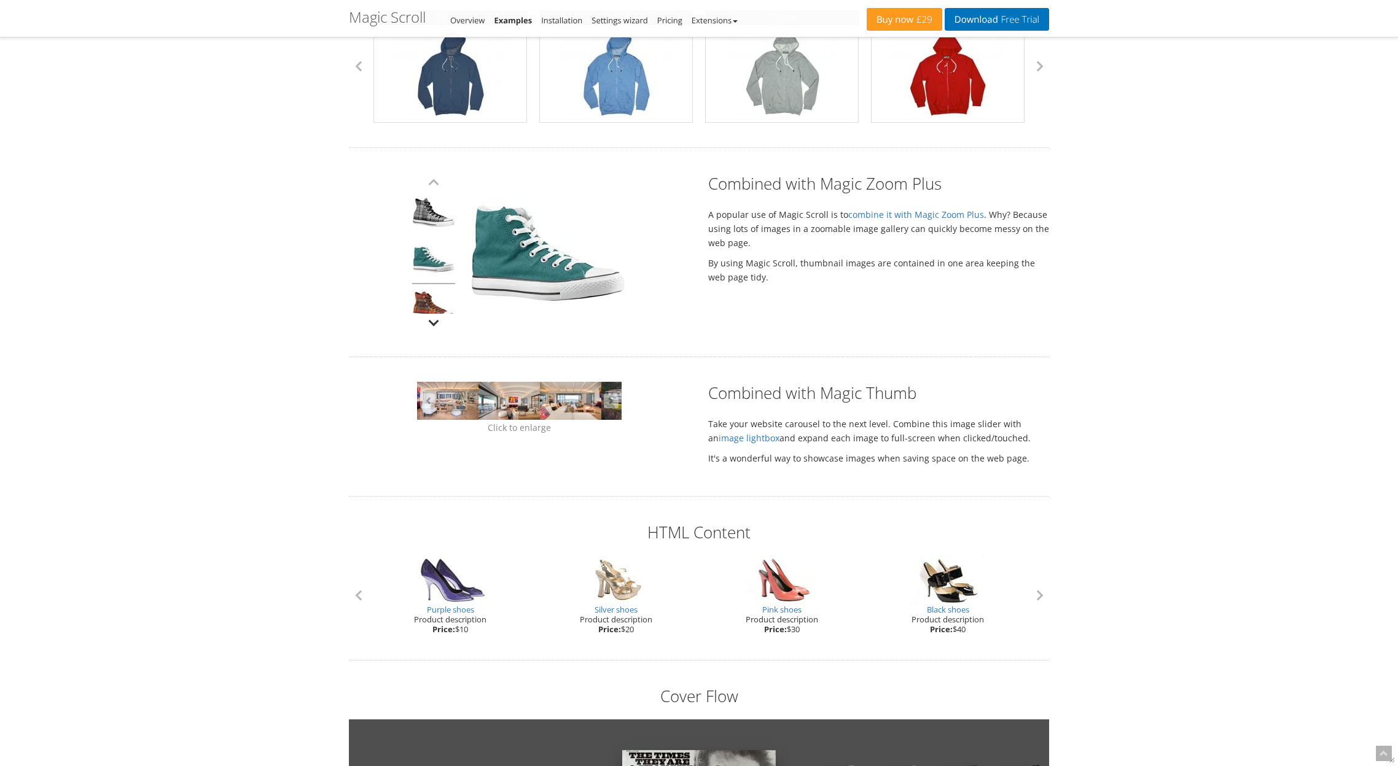
click at [433, 321] on button "button" at bounding box center [433, 323] width 18 height 18
click at [432, 262] on link at bounding box center [433, 261] width 43 height 47
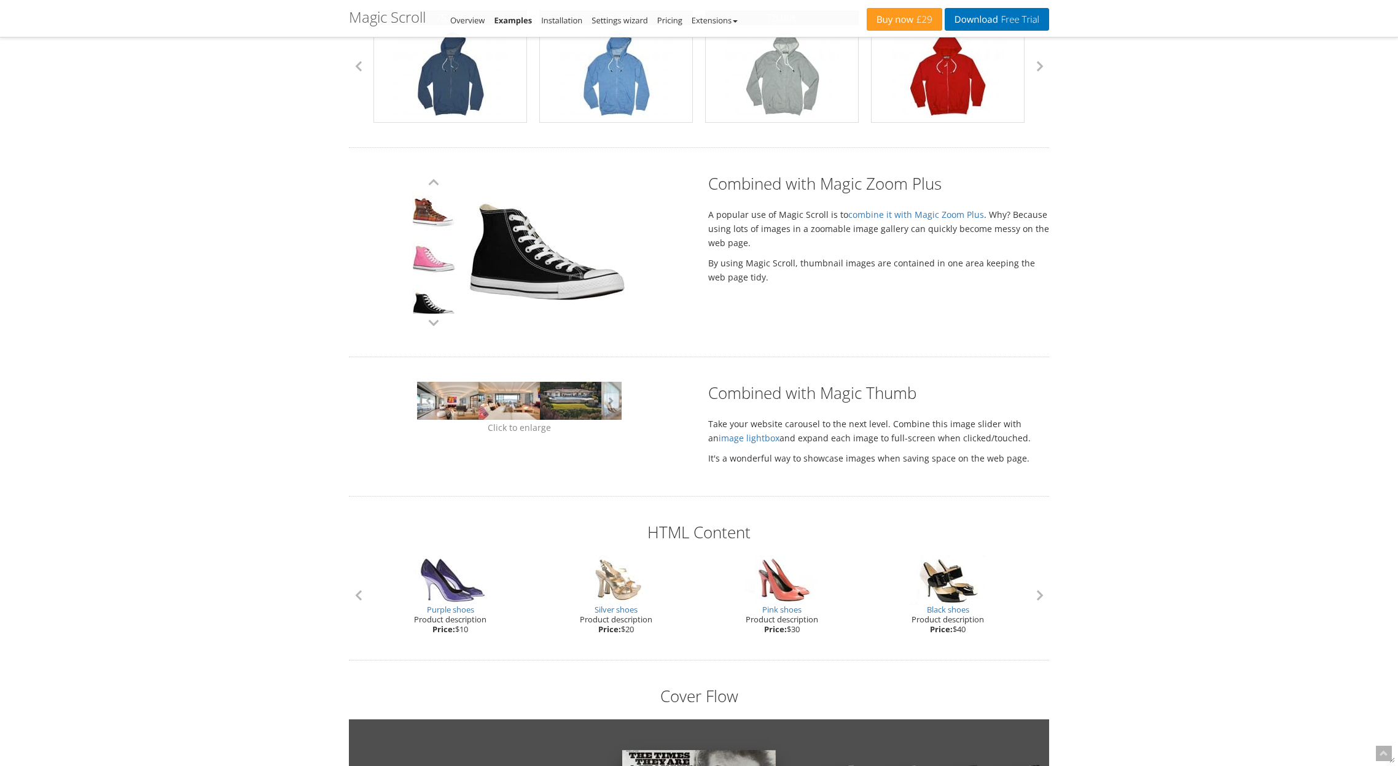
click at [428, 295] on link at bounding box center [433, 307] width 43 height 47
click at [893, 215] on link "combine it with Magic Zoom Plus" at bounding box center [916, 215] width 136 height 12
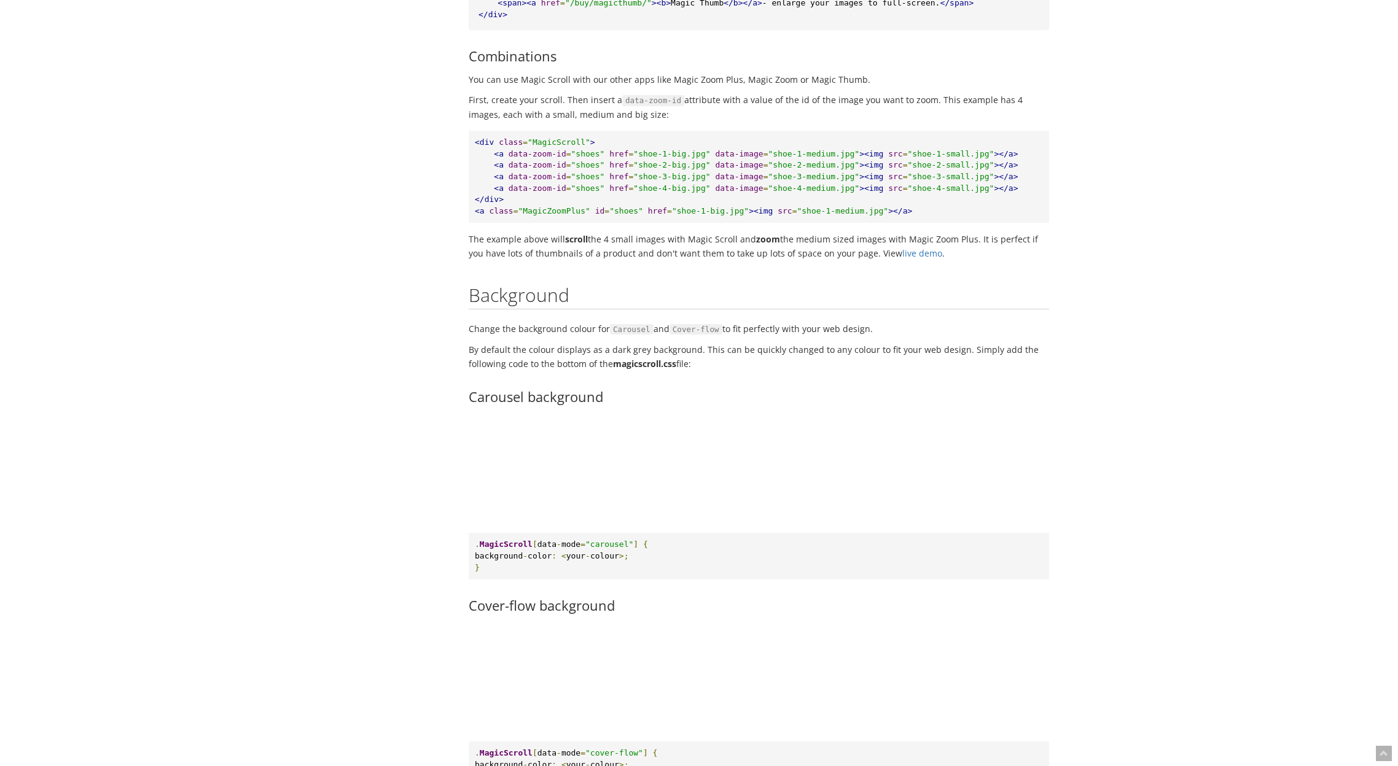
scroll to position [7228, 0]
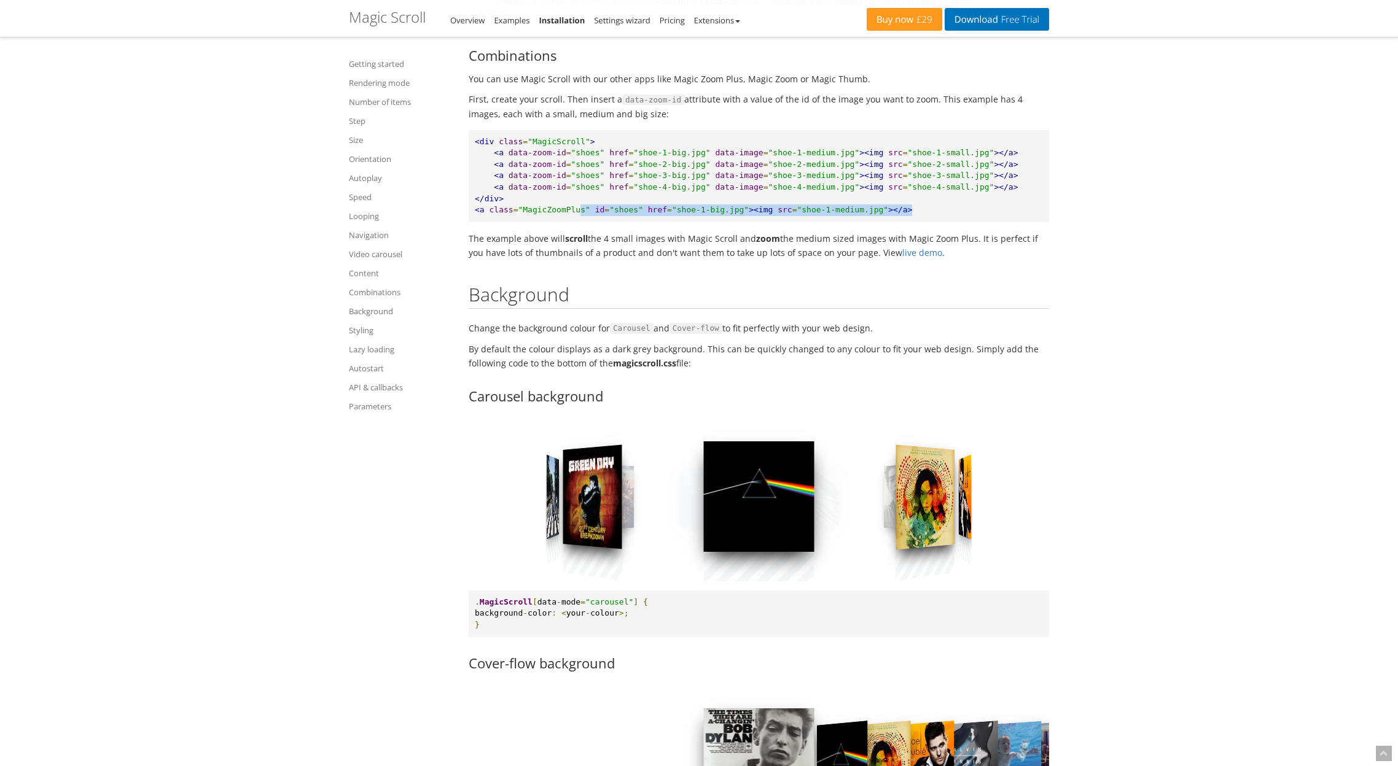
drag, startPoint x: 579, startPoint y: 216, endPoint x: 944, endPoint y: 216, distance: 365.3
click at [944, 216] on pre "<div class = "MagicScroll" > <a data-zoom-id = "shoes" href = "shoe-1-big.jpg" …" at bounding box center [759, 176] width 580 height 92
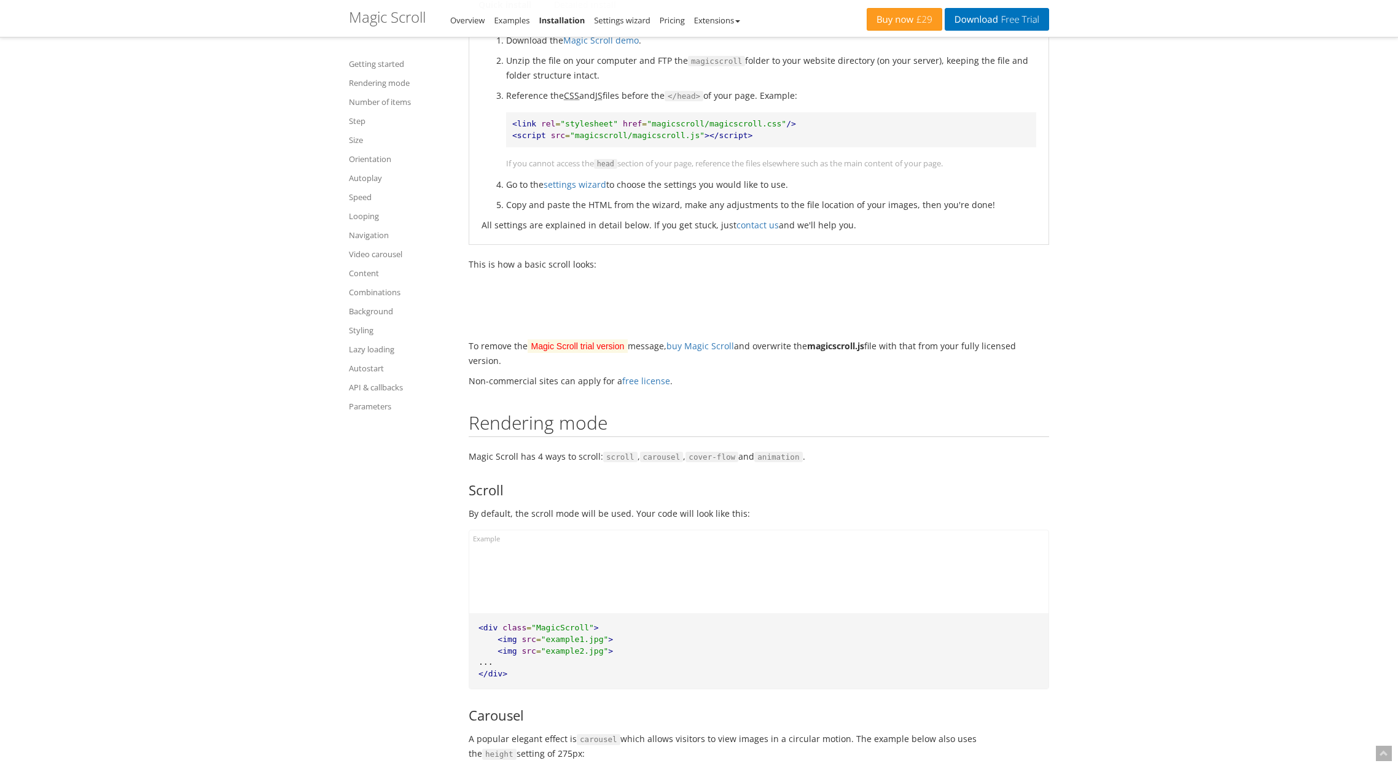
scroll to position [221, 0]
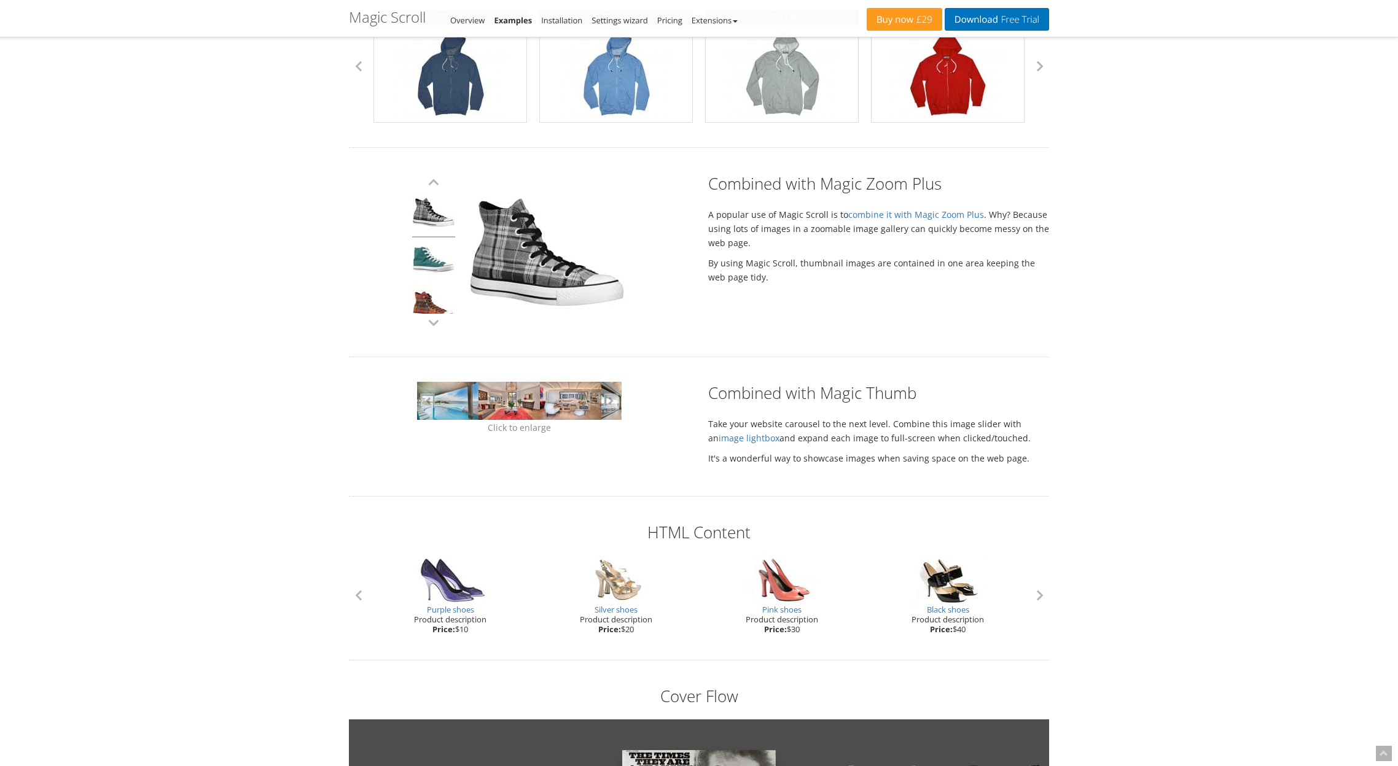
scroll to position [715, 0]
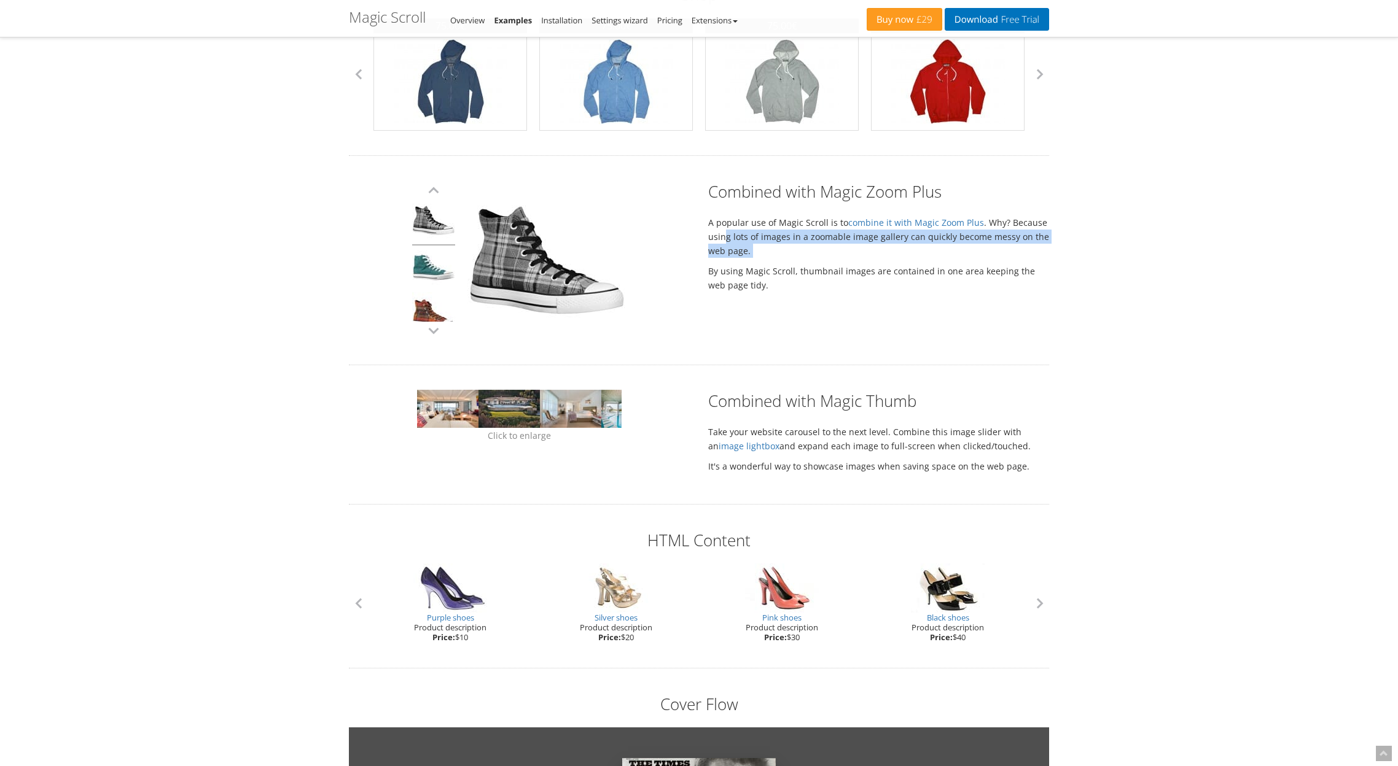
drag, startPoint x: 725, startPoint y: 234, endPoint x: 1014, endPoint y: 261, distance: 290.5
click at [1014, 261] on div "Combined with Magic Zoom Plus A popular use of Magic Scroll is to combine it wi…" at bounding box center [878, 239] width 359 height 117
click at [869, 264] on p "By using Magic Scroll, thumbnail images are contained in one area keeping the w…" at bounding box center [878, 278] width 341 height 28
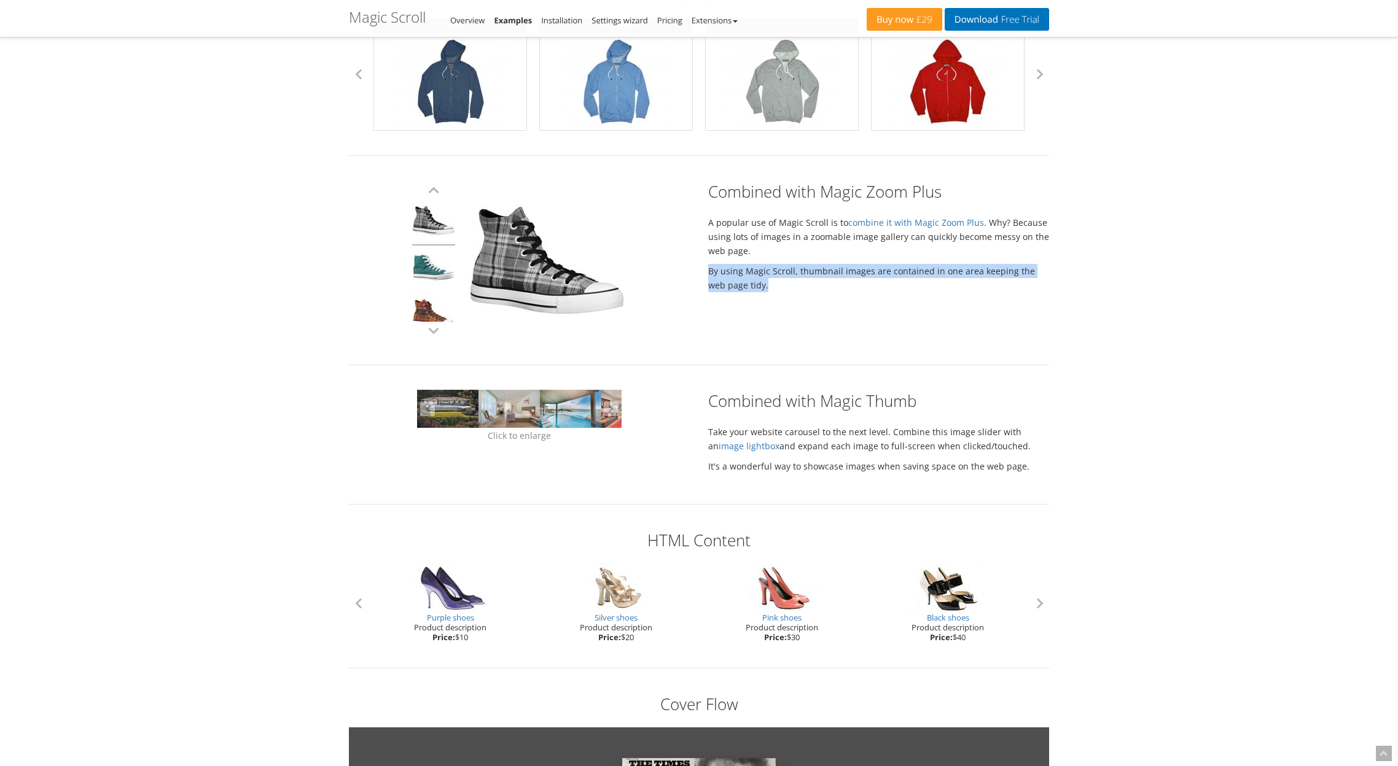
drag, startPoint x: 710, startPoint y: 270, endPoint x: 893, endPoint y: 282, distance: 183.4
click at [893, 282] on p "By using Magic Scroll, thumbnail images are contained in one area keeping the w…" at bounding box center [878, 278] width 341 height 28
click at [894, 282] on p "By using Magic Scroll, thumbnail images are contained in one area keeping the w…" at bounding box center [878, 278] width 341 height 28
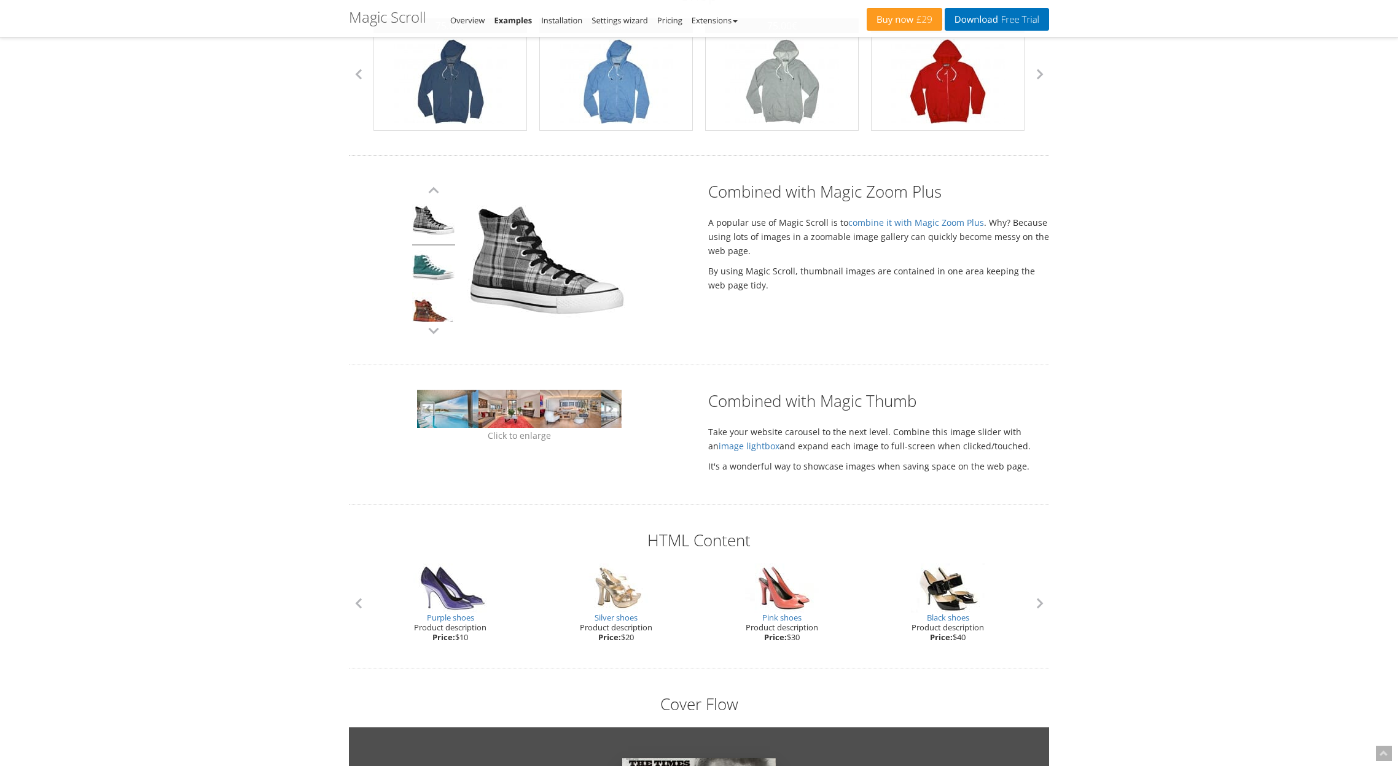
click at [746, 285] on p "By using Magic Scroll, thumbnail images are contained in one area keeping the w…" at bounding box center [878, 278] width 341 height 28
click at [834, 259] on div "Combined with Magic Zoom Plus A popular use of Magic Scroll is to combine it wi…" at bounding box center [878, 239] width 359 height 117
click at [879, 222] on link "combine it with Magic Zoom Plus" at bounding box center [916, 223] width 136 height 12
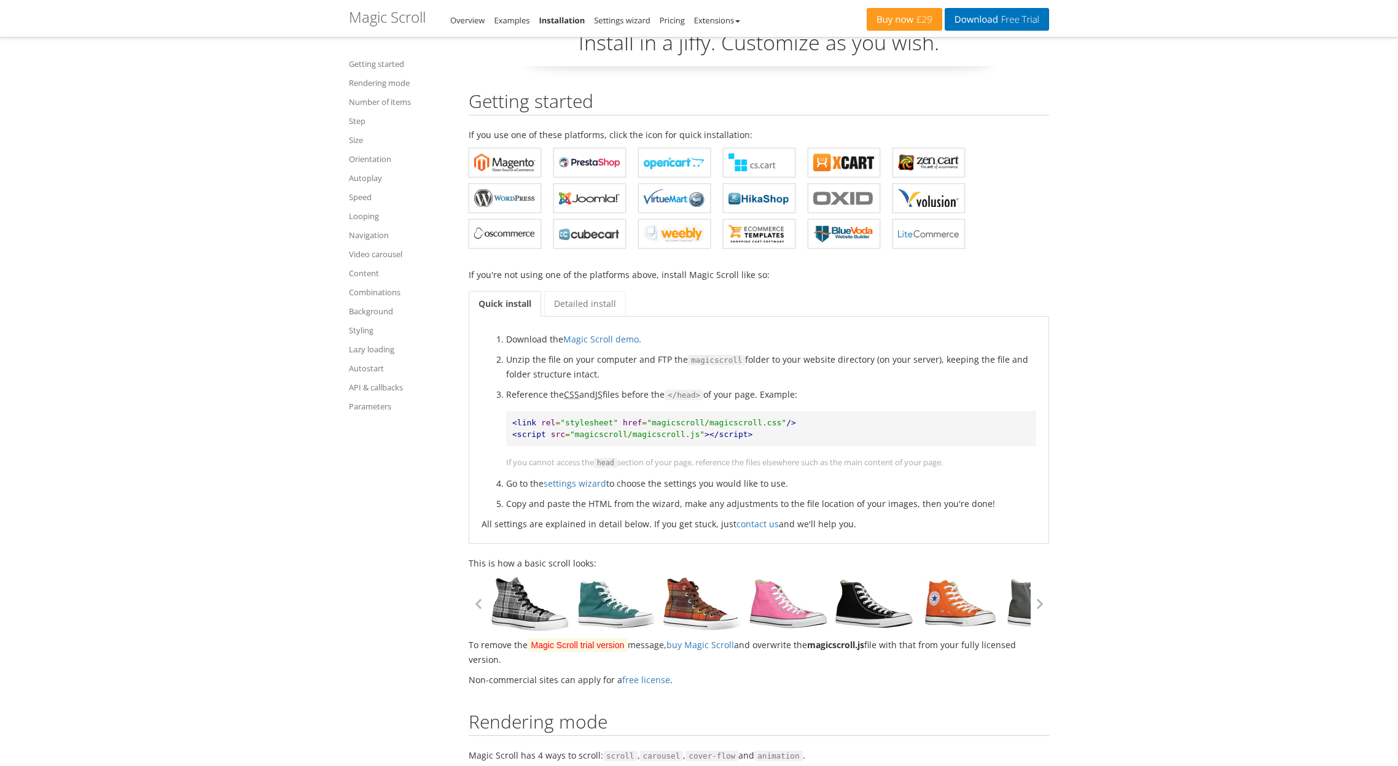
scroll to position [64, 0]
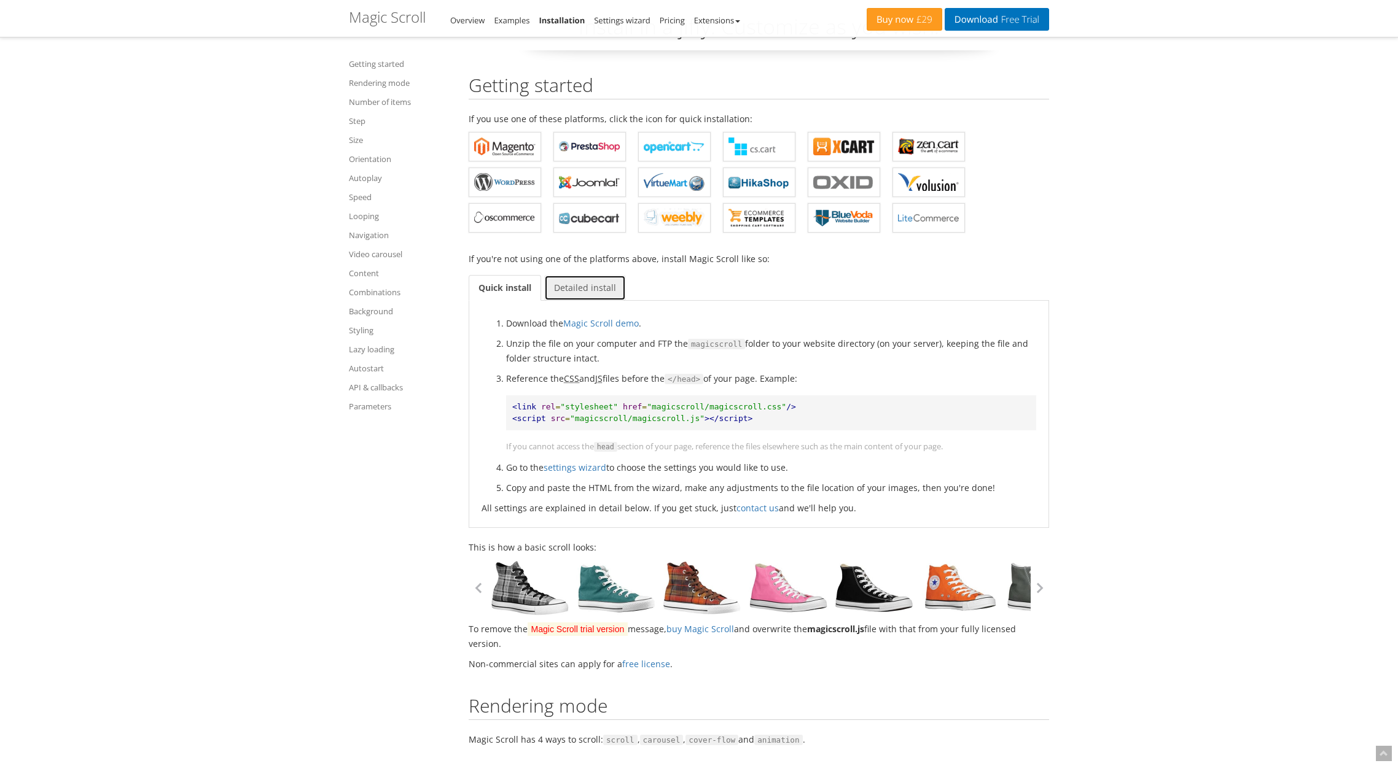
click at [581, 284] on link "Detailed install" at bounding box center [585, 288] width 82 height 26
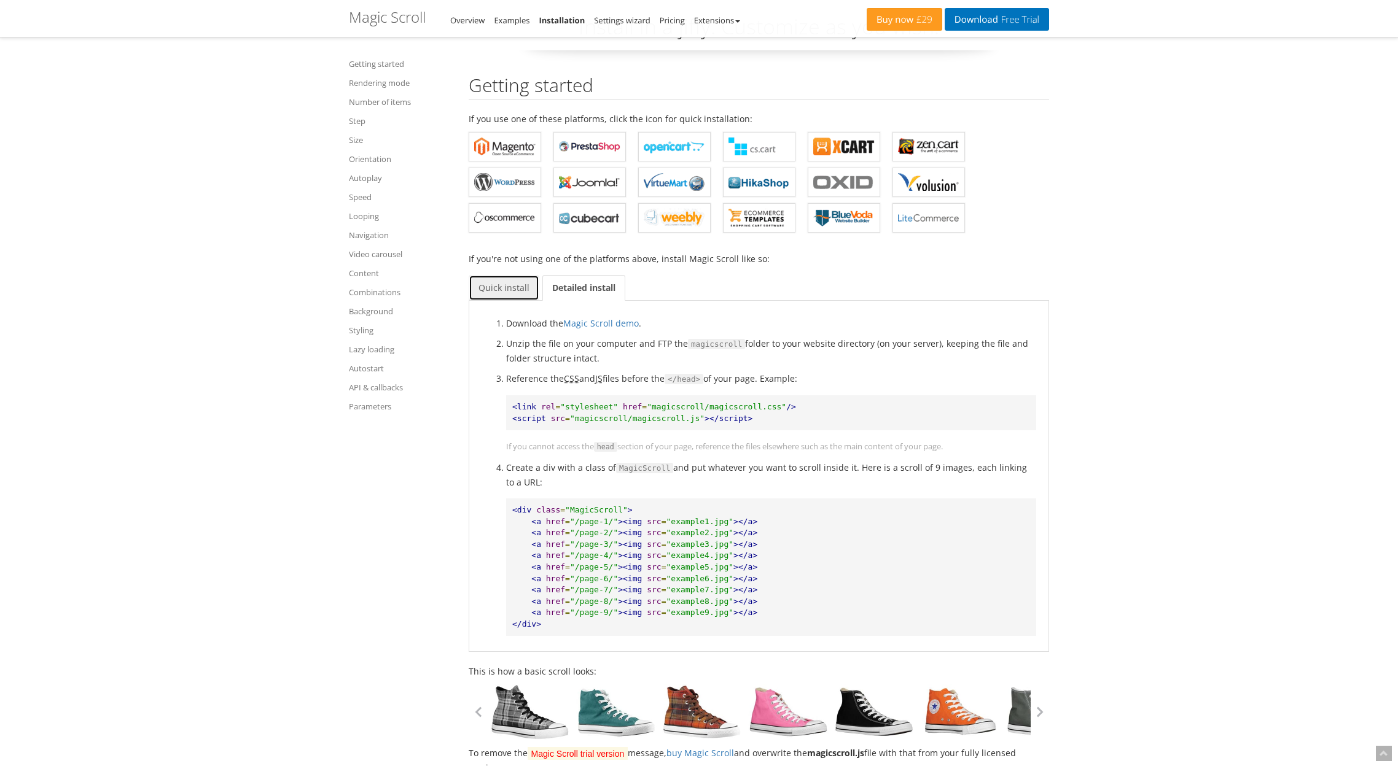
click at [515, 289] on link "Quick install" at bounding box center [504, 288] width 71 height 26
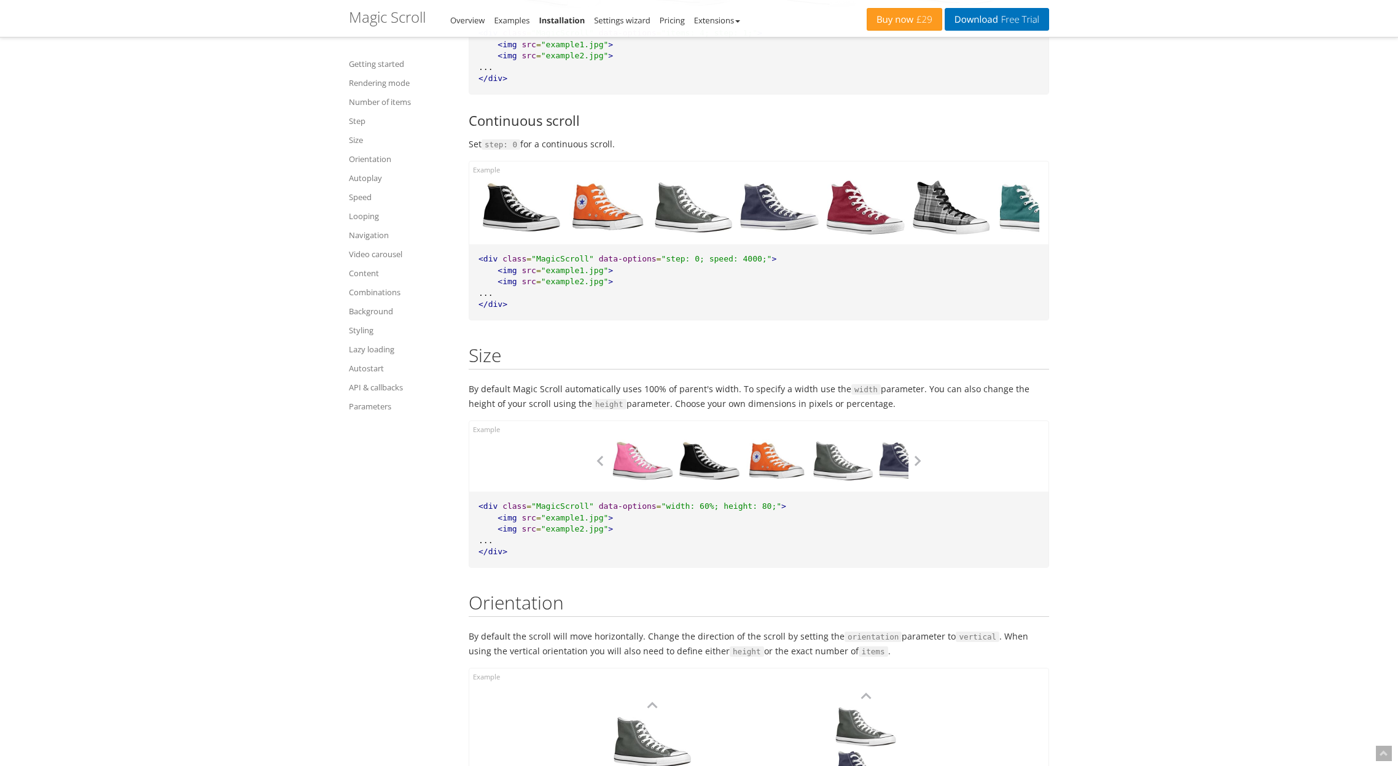
scroll to position [3642, 0]
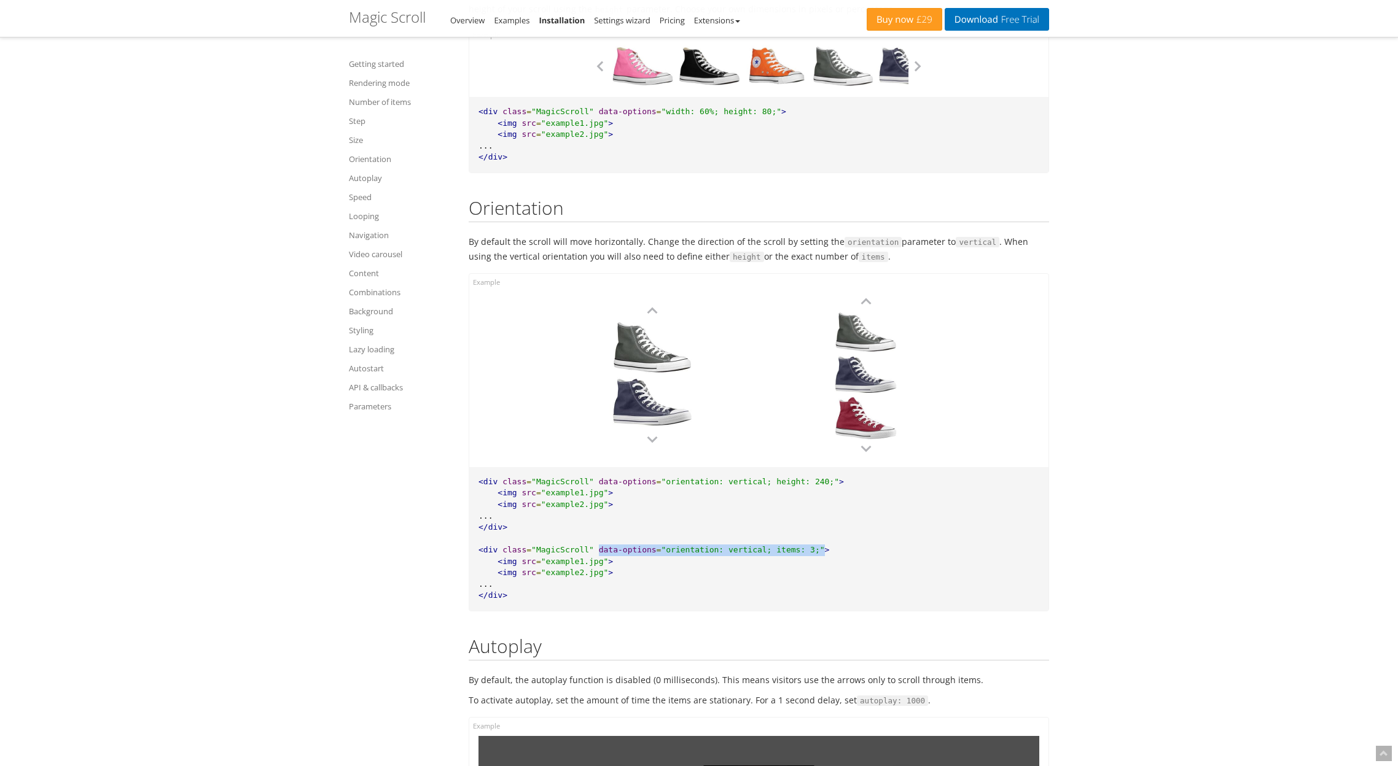
drag, startPoint x: 597, startPoint y: 553, endPoint x: 822, endPoint y: 550, distance: 224.8
click at [822, 550] on pre "<div class = "MagicScroll" data-options = "orientation: vertical; height: 240;"…" at bounding box center [758, 539] width 579 height 144
copy pre "data-options = "orientation: vertical; items: 3;""
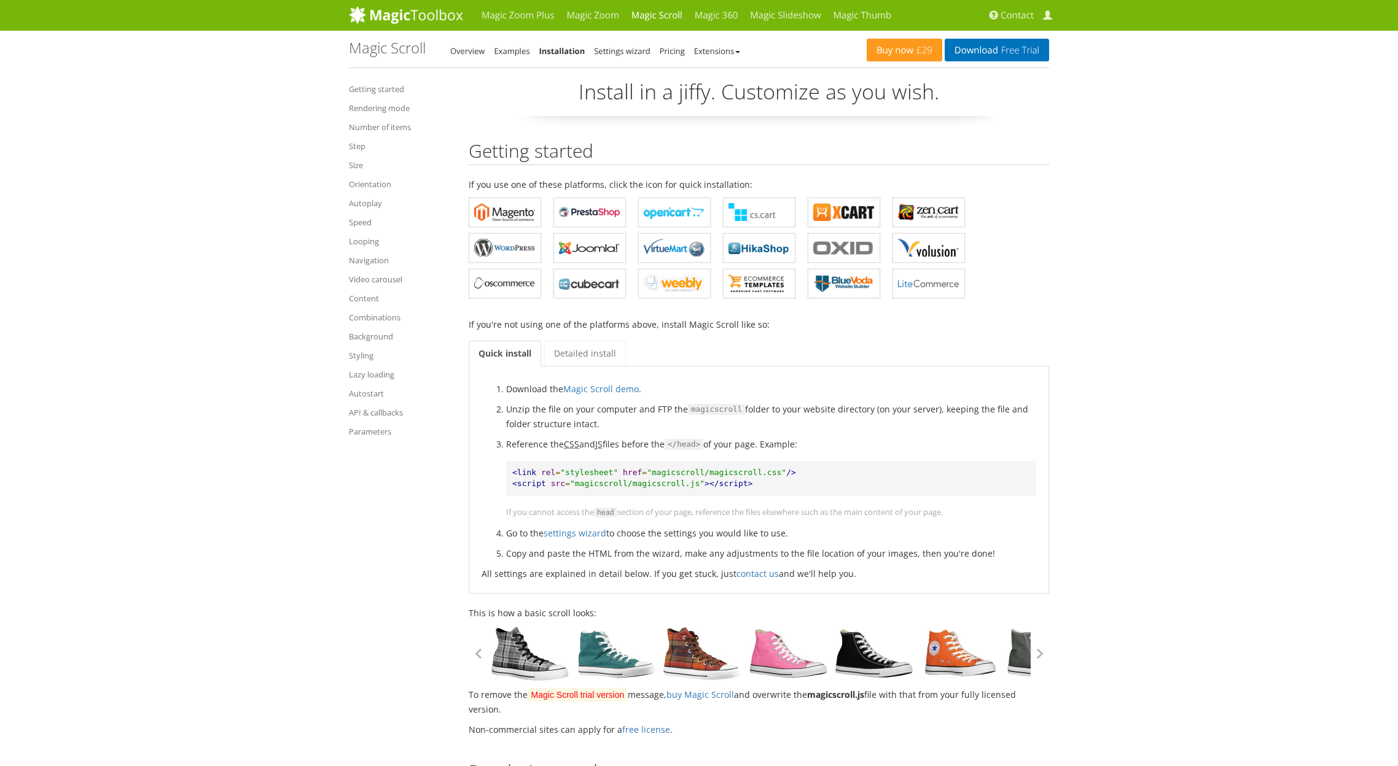
scroll to position [376, 0]
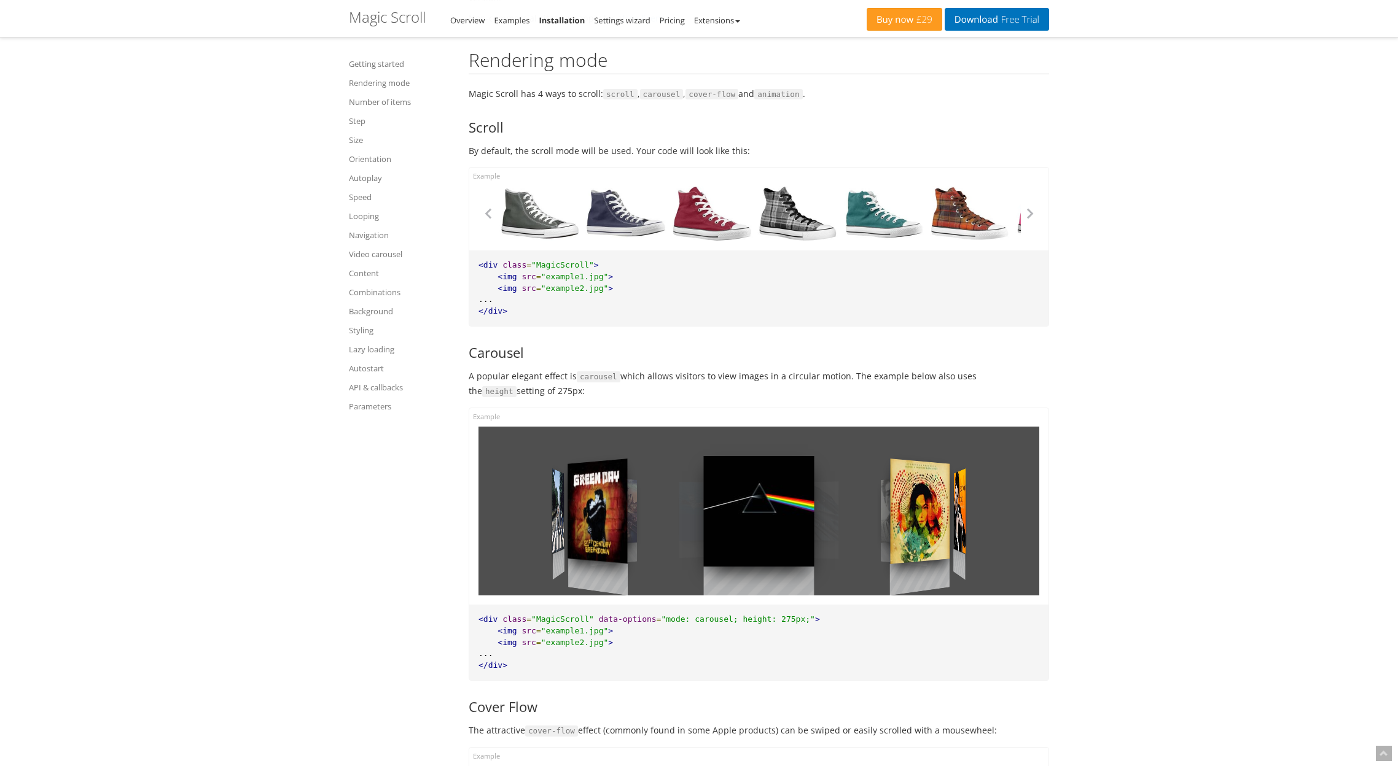
scroll to position [1105, 0]
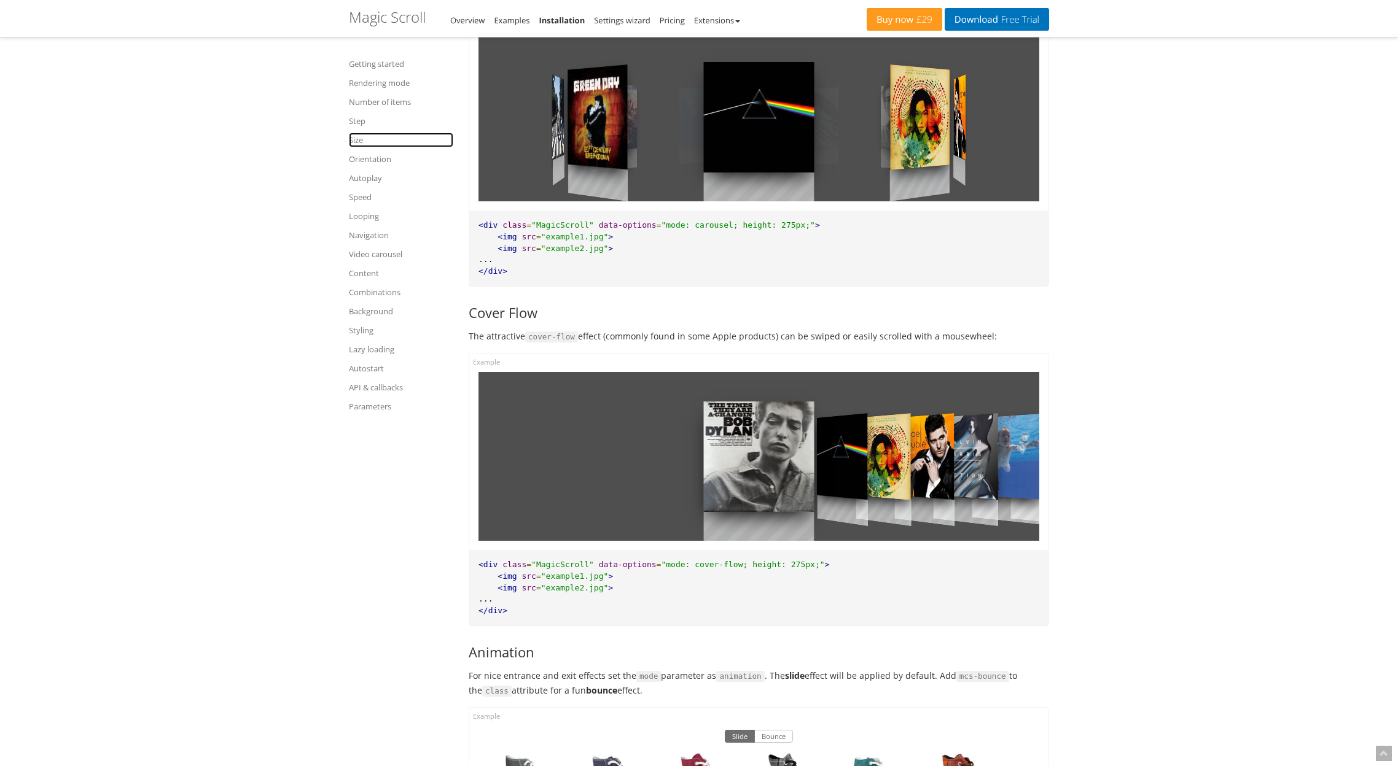
click at [351, 135] on link "Size" at bounding box center [401, 140] width 104 height 15
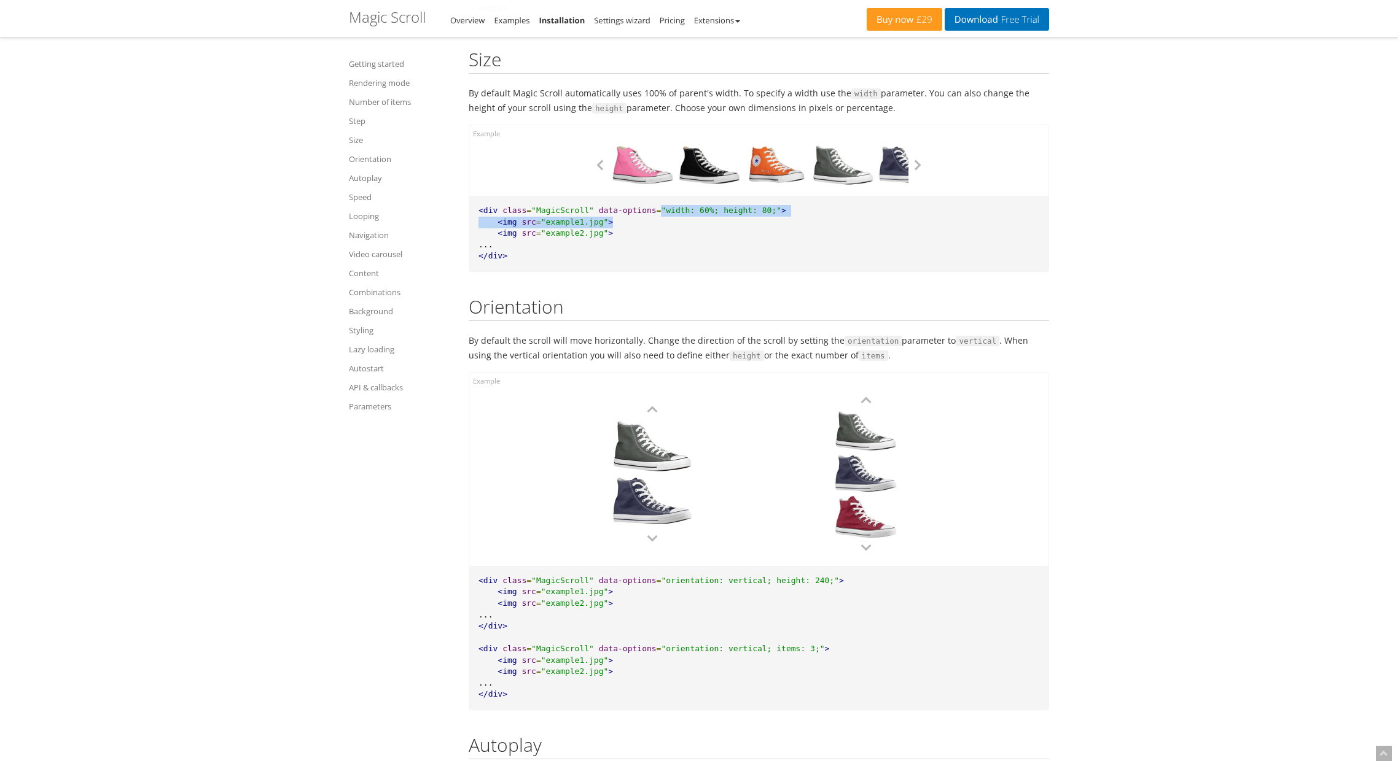
drag, startPoint x: 661, startPoint y: 215, endPoint x: 837, endPoint y: 226, distance: 176.6
click at [837, 226] on pre "<div class = "MagicScroll" data-options = "width: 60%; height: 80;" > <img src …" at bounding box center [758, 234] width 579 height 76
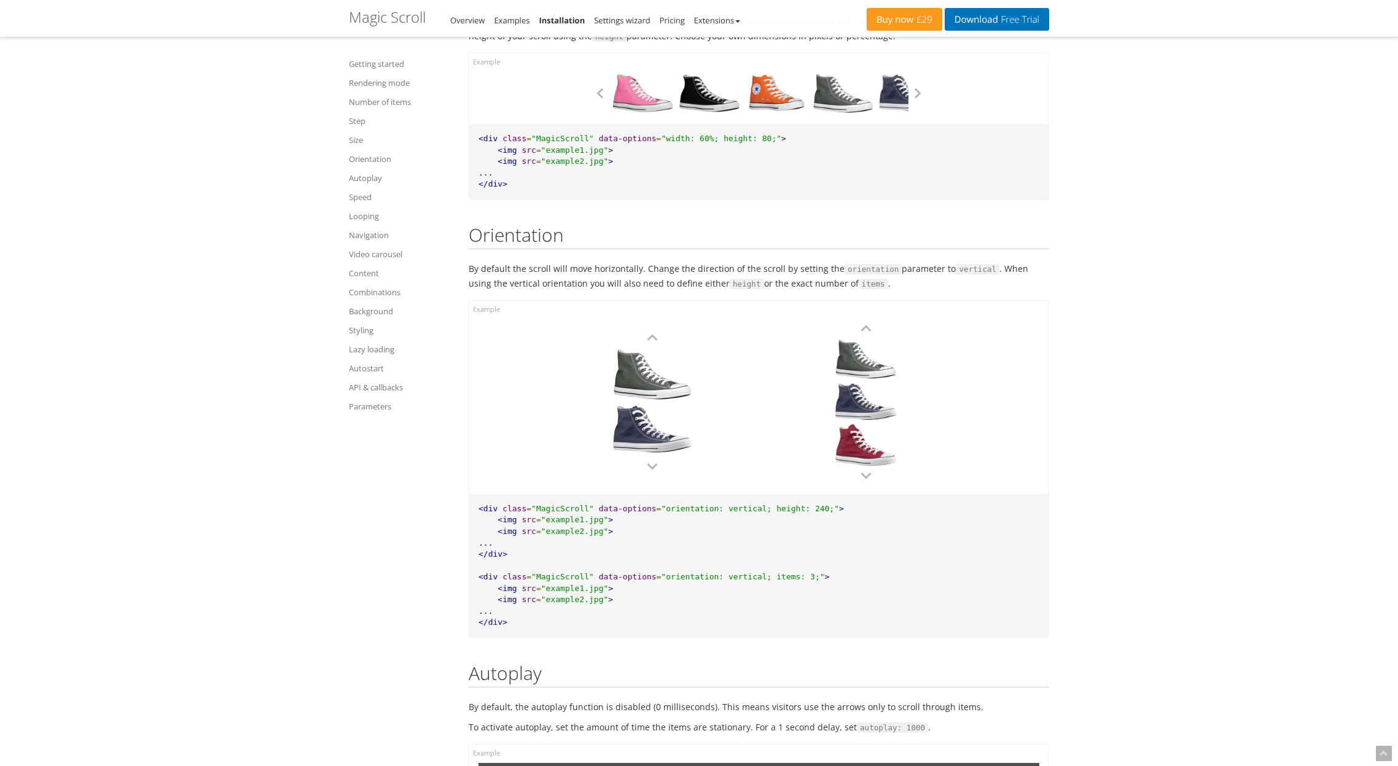
scroll to position [3634, 0]
